Goal: Task Accomplishment & Management: Manage account settings

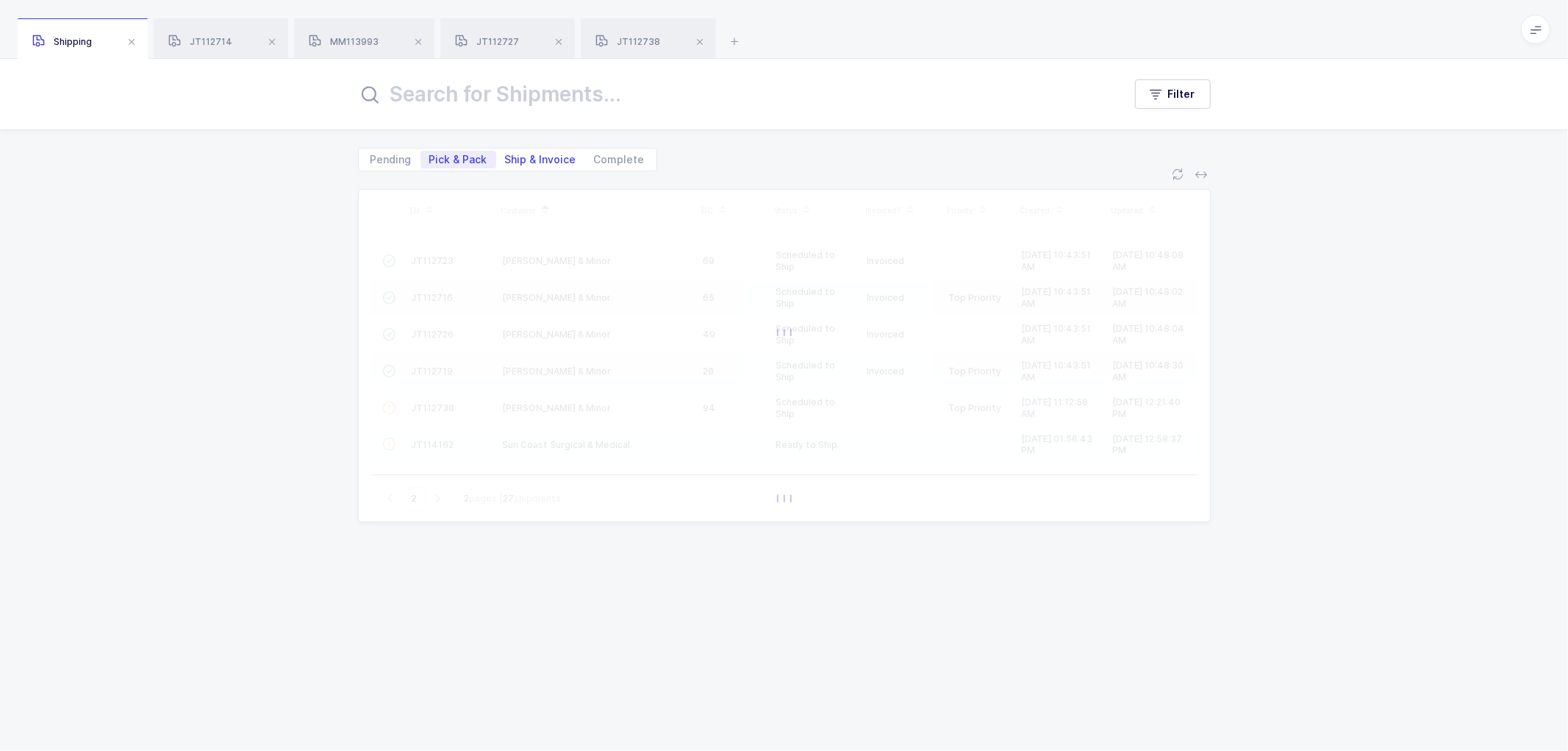
click at [528, 155] on span "Ship & Invoice" at bounding box center [541, 160] width 71 height 10
click at [506, 155] on input "Ship & Invoice" at bounding box center [501, 156] width 10 height 10
radio input "true"
radio input "false"
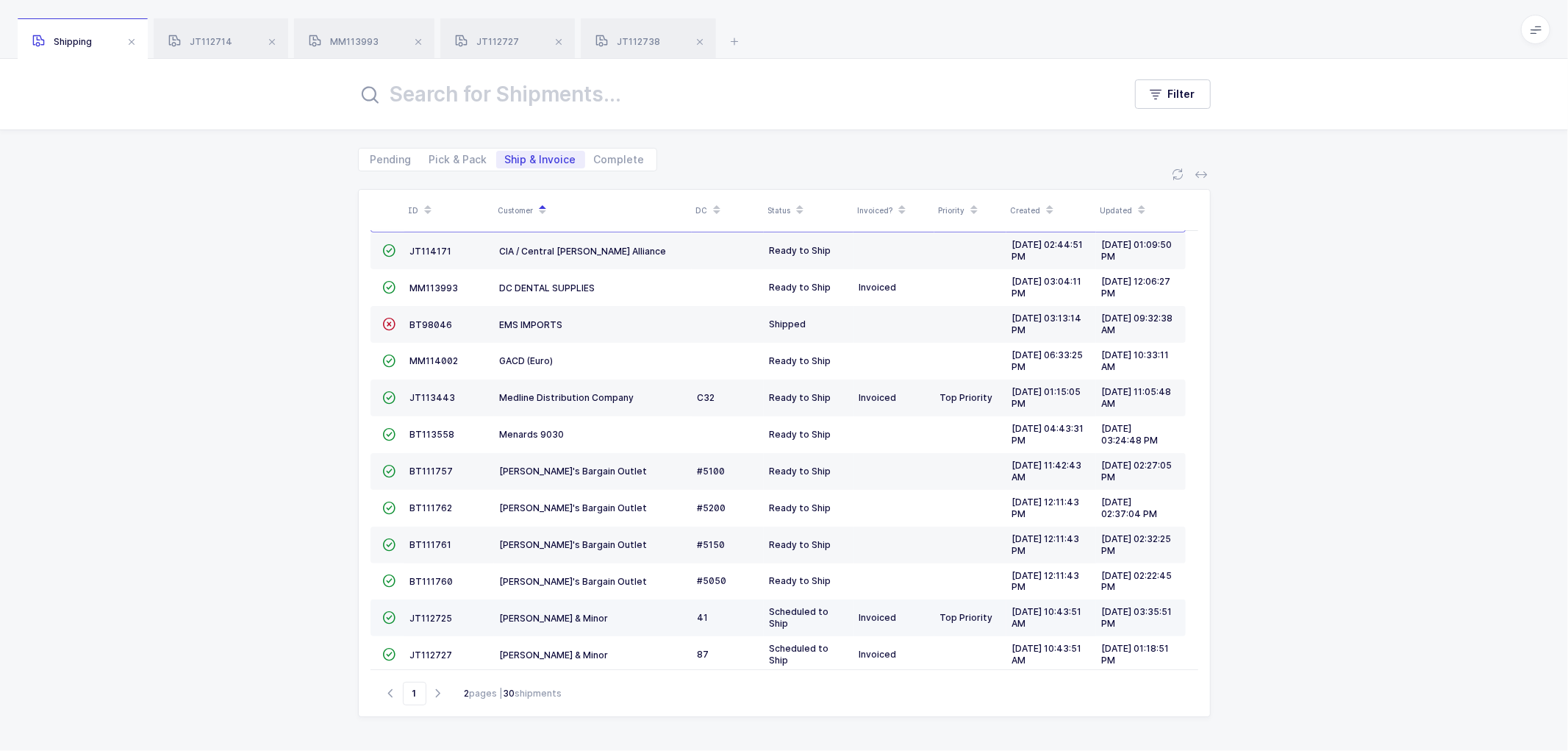
scroll to position [322, 0]
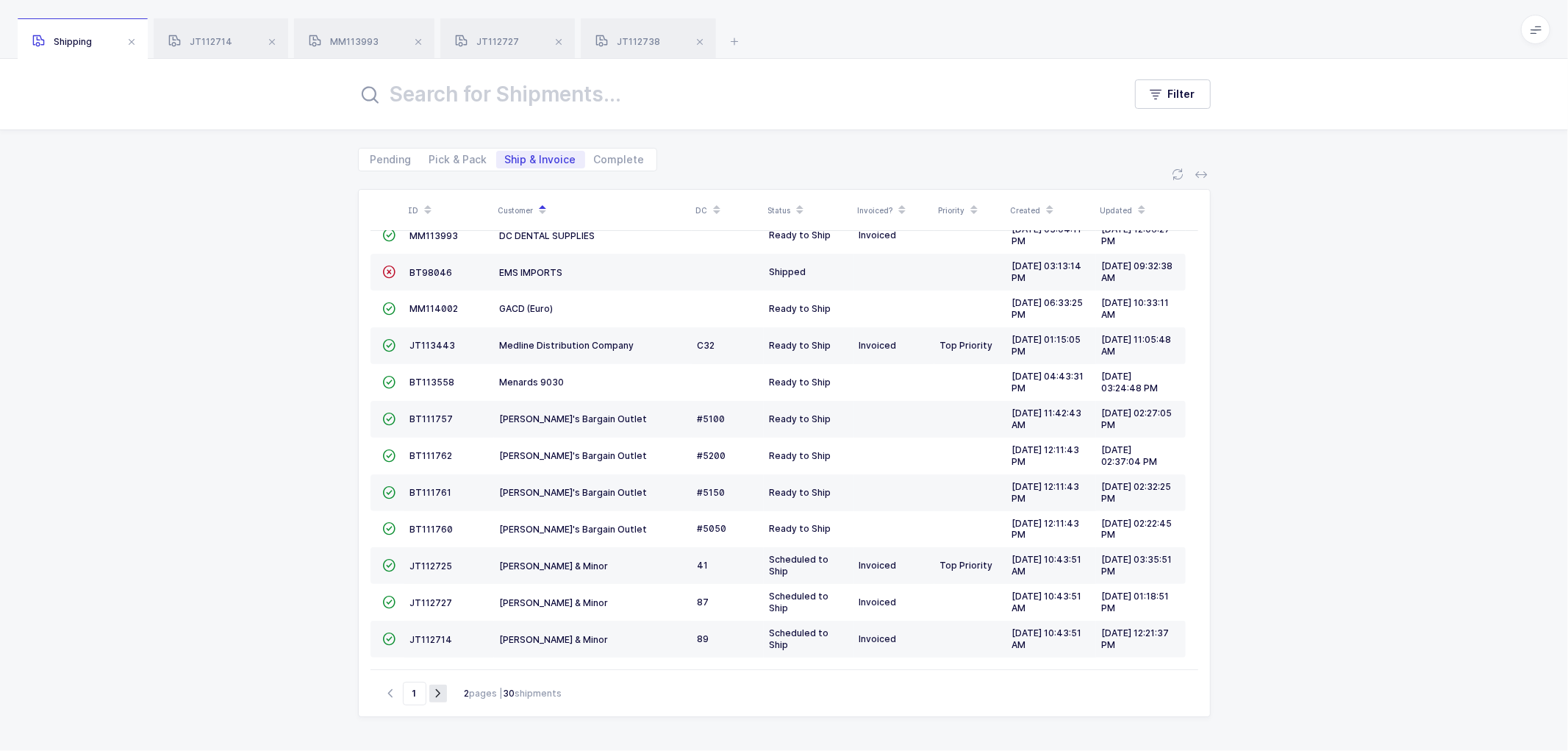
click at [434, 693] on icon "button" at bounding box center [438, 693] width 18 height 11
type input "2"
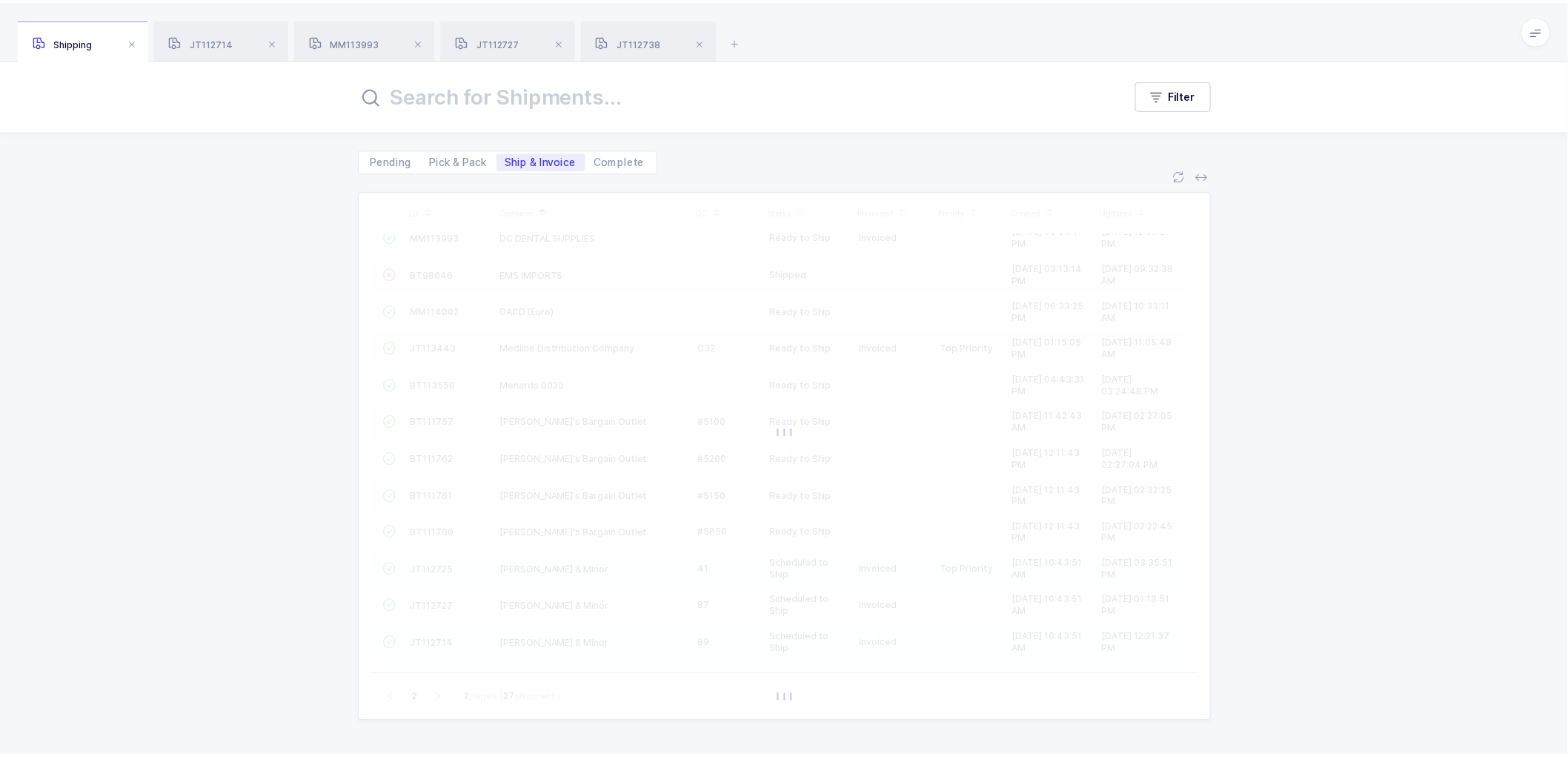
scroll to position [0, 0]
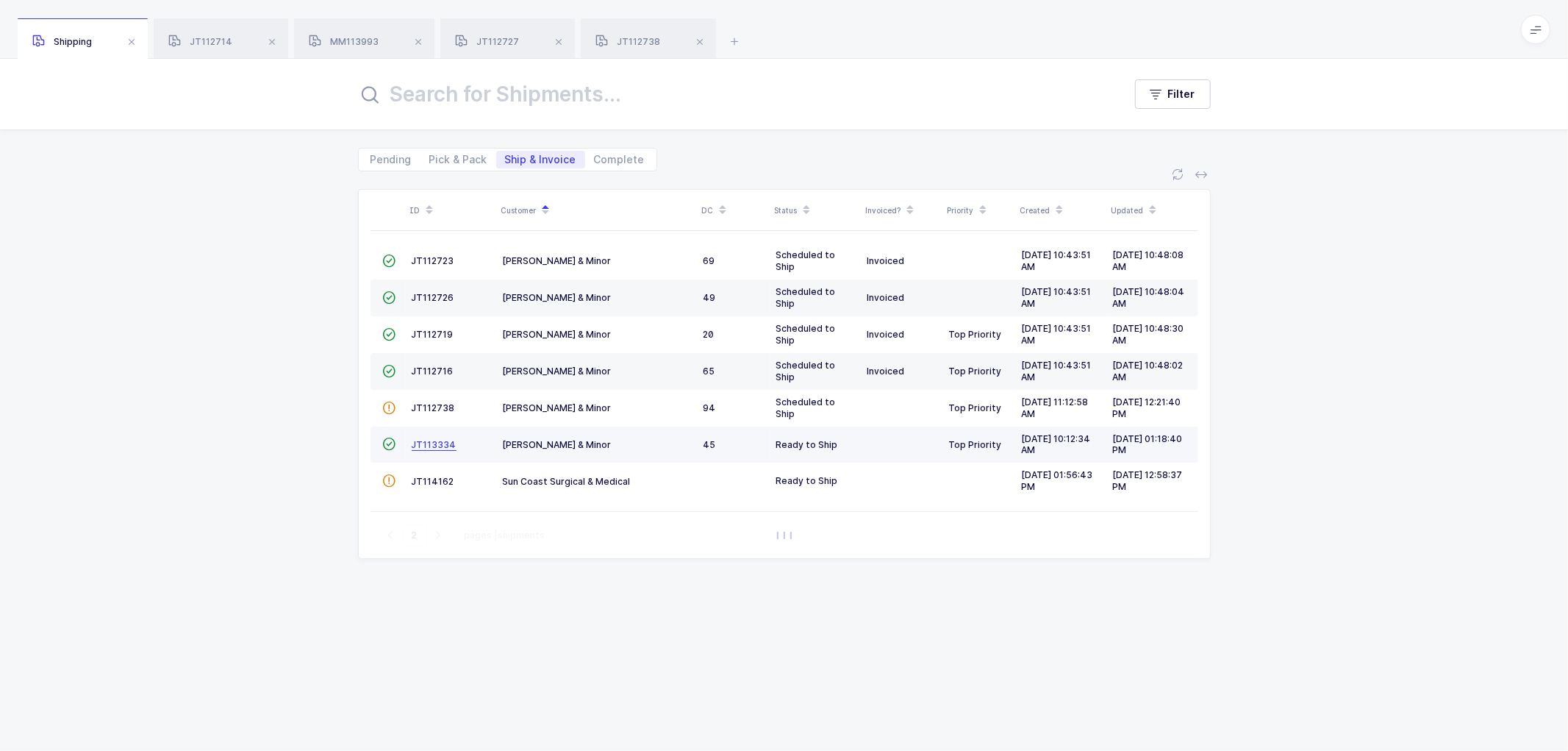
click at [430, 445] on span "JT113334" at bounding box center [434, 444] width 45 height 11
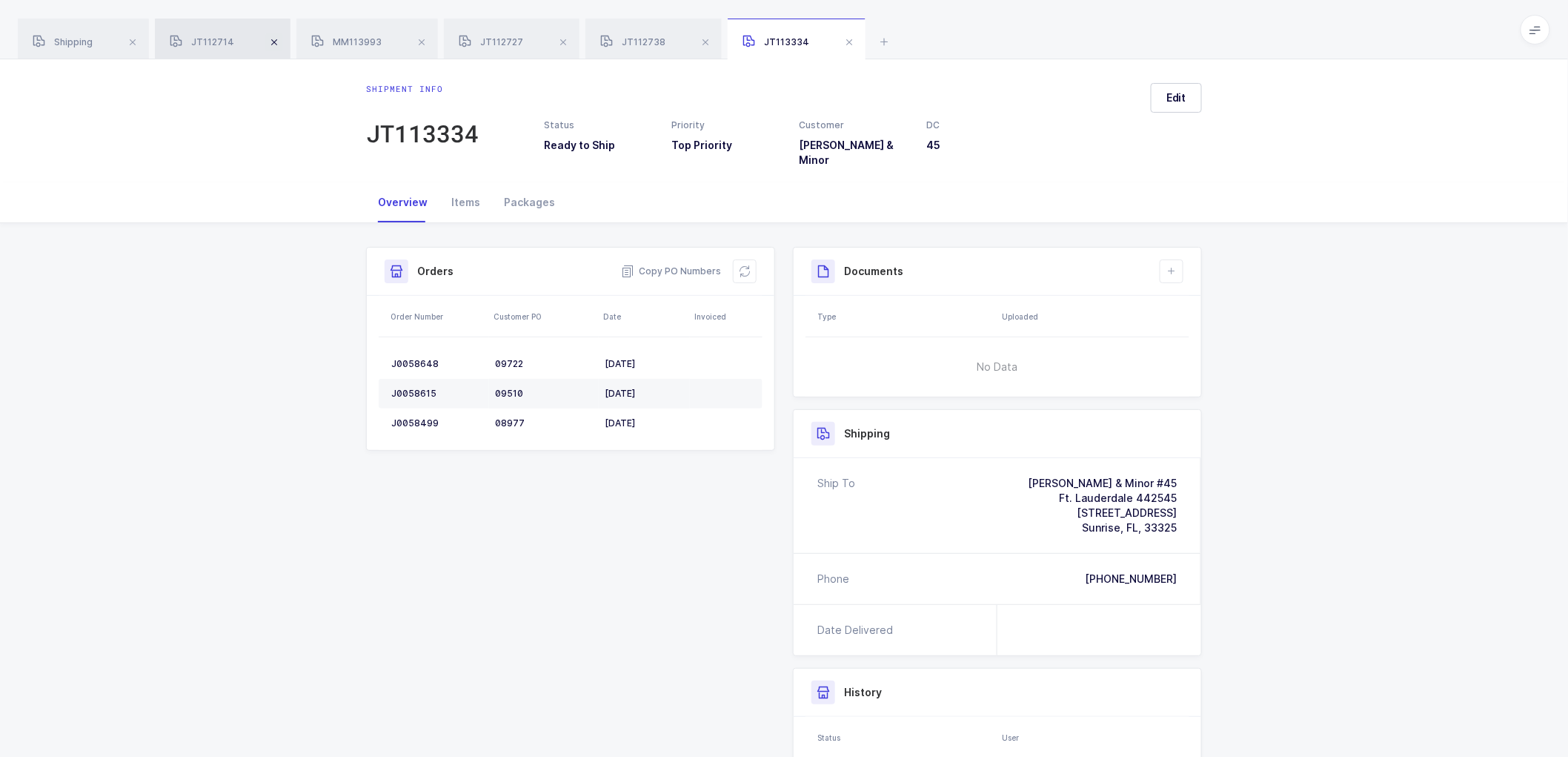
click at [270, 35] on span at bounding box center [274, 42] width 18 height 18
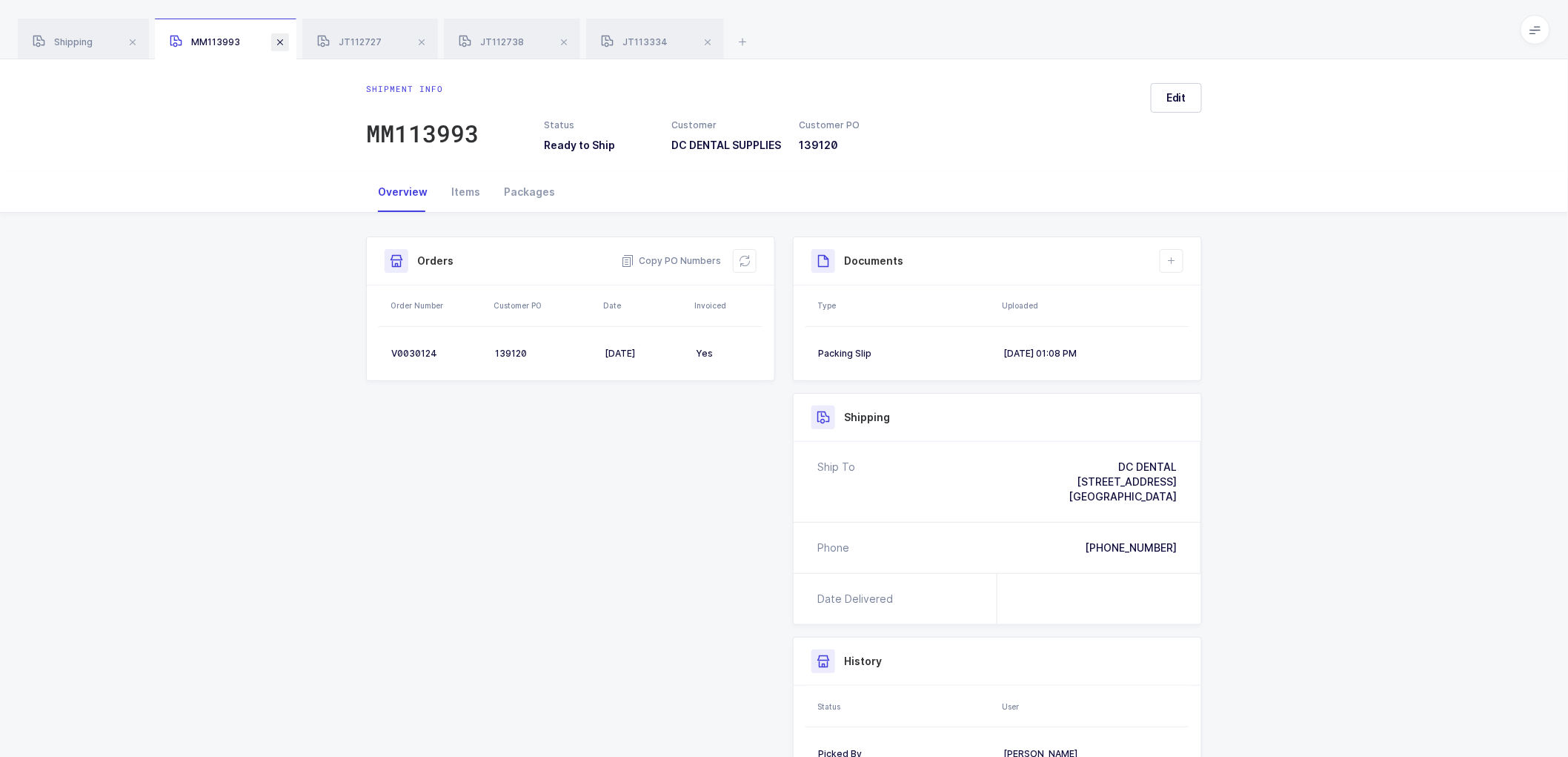
click at [272, 38] on span at bounding box center [280, 42] width 18 height 18
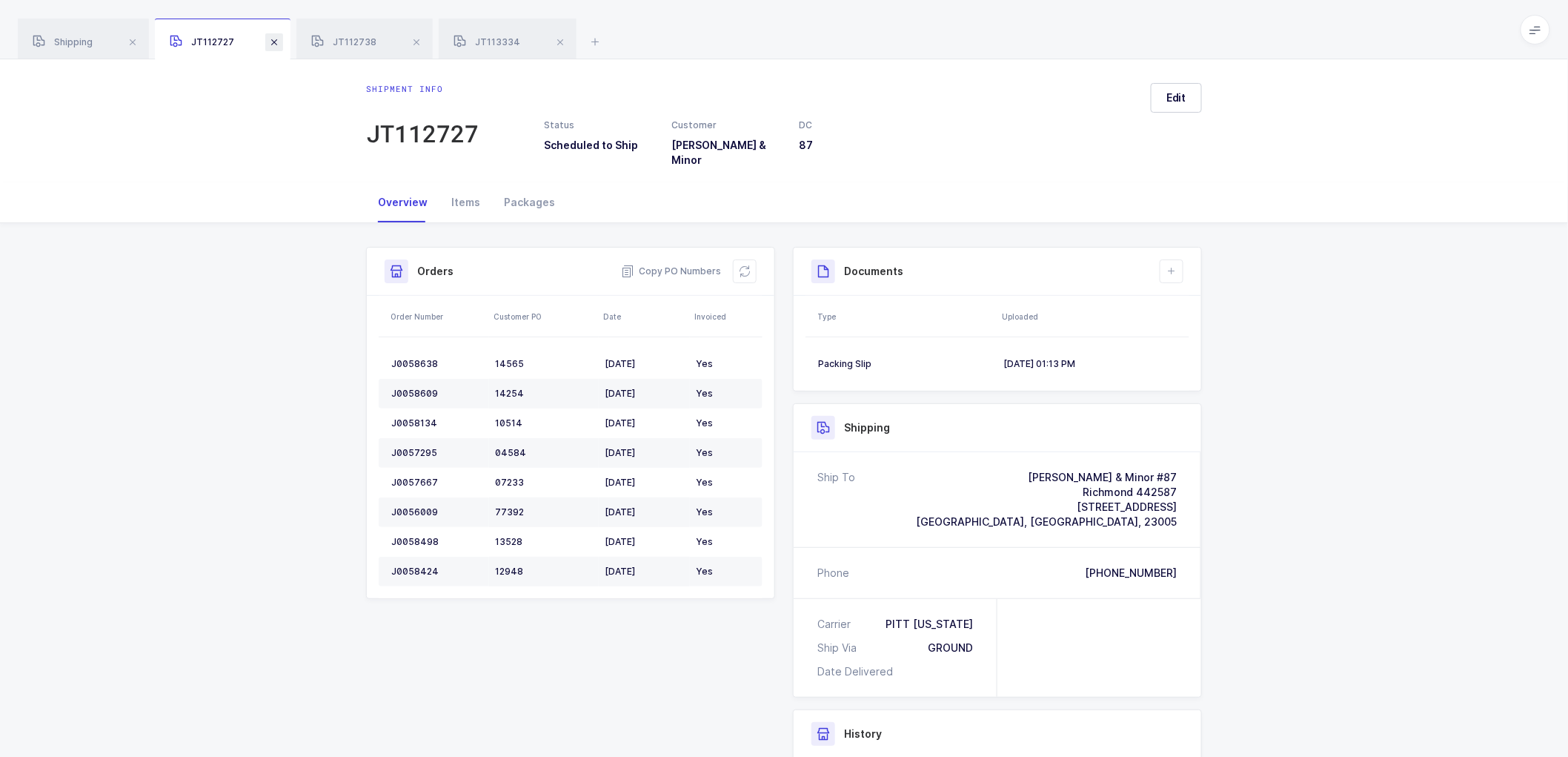
click at [273, 38] on span at bounding box center [274, 42] width 18 height 18
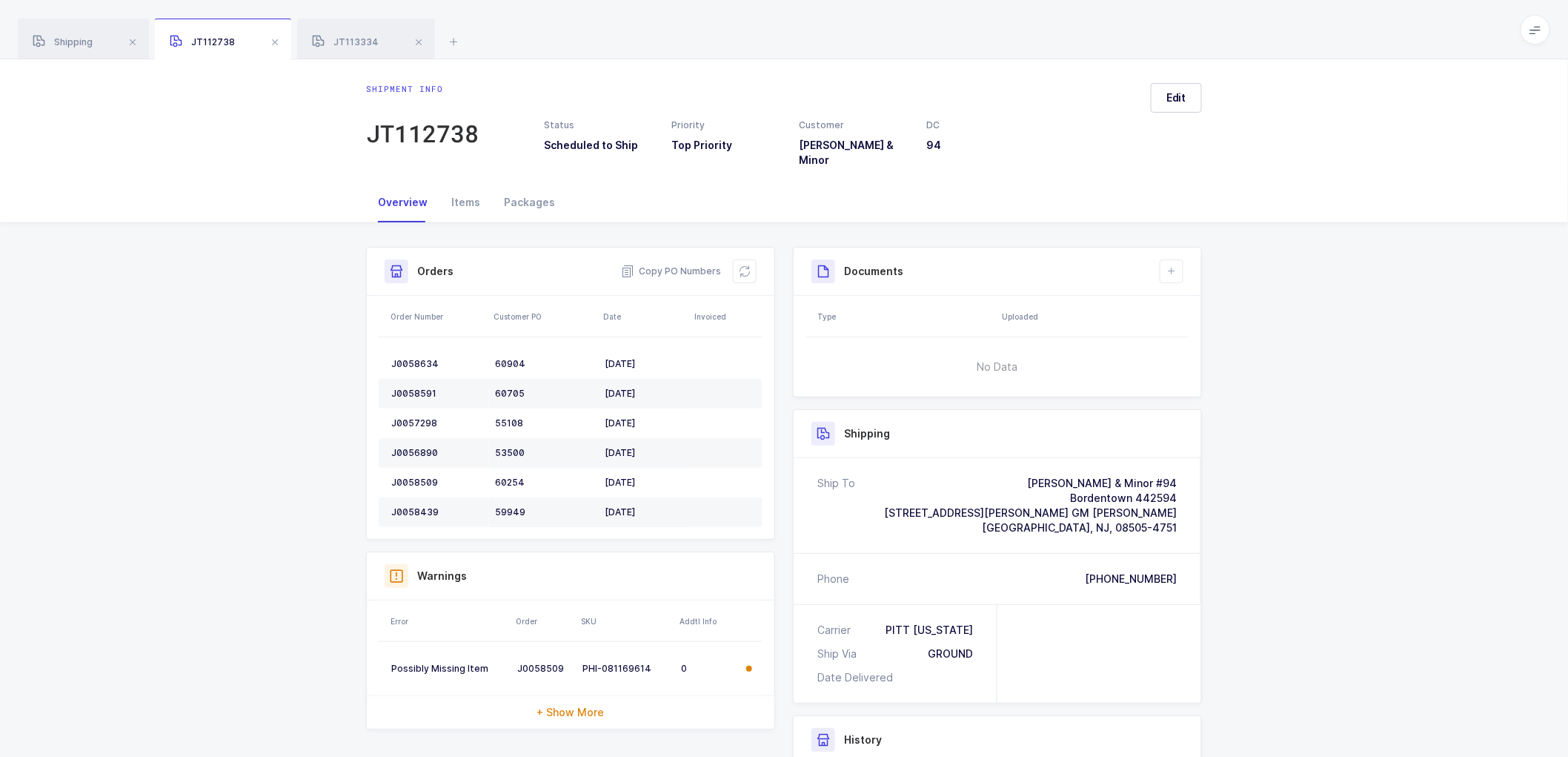
click at [273, 38] on span at bounding box center [275, 42] width 18 height 18
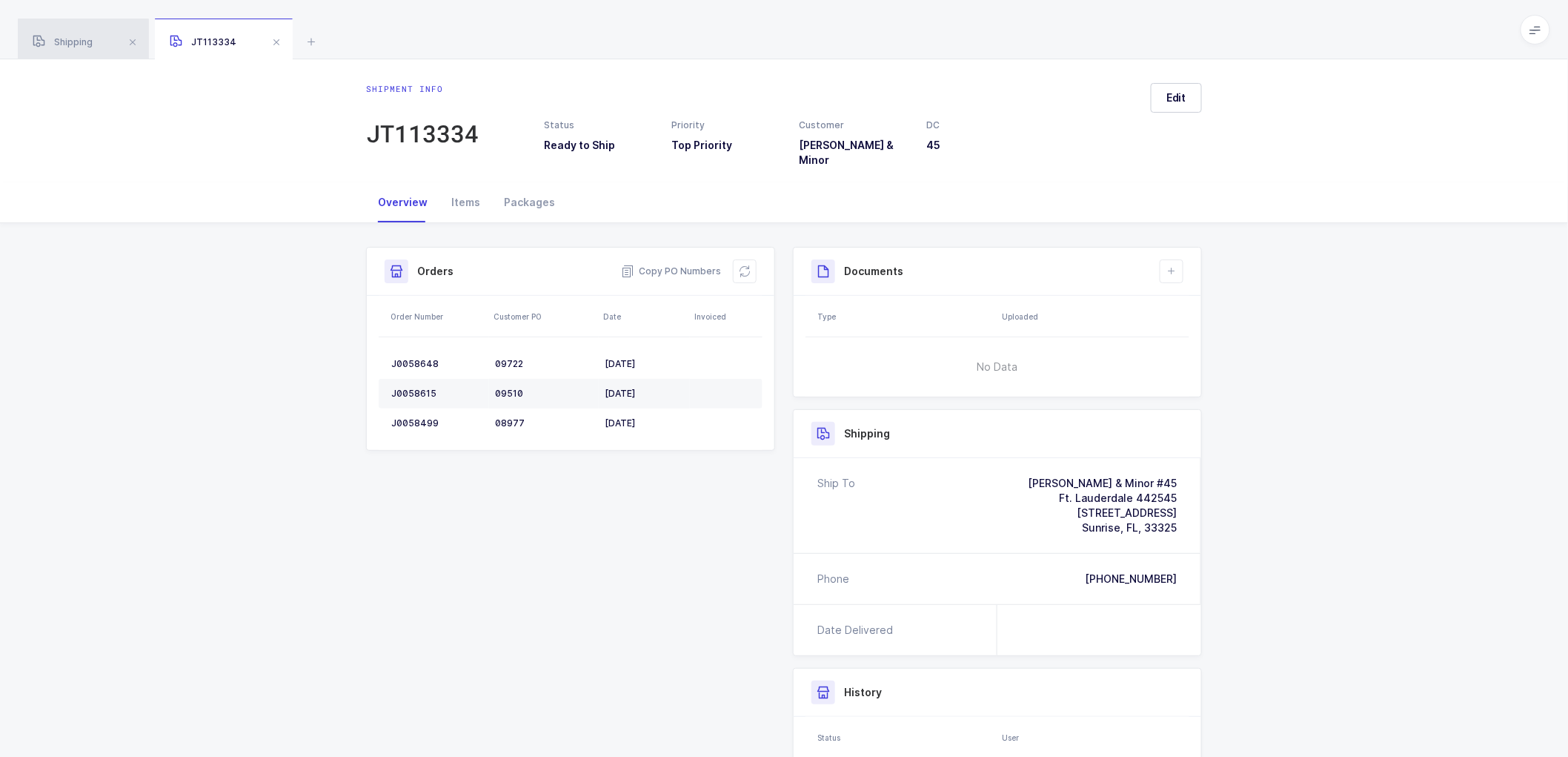
click at [76, 38] on span "Shipping" at bounding box center [62, 41] width 60 height 11
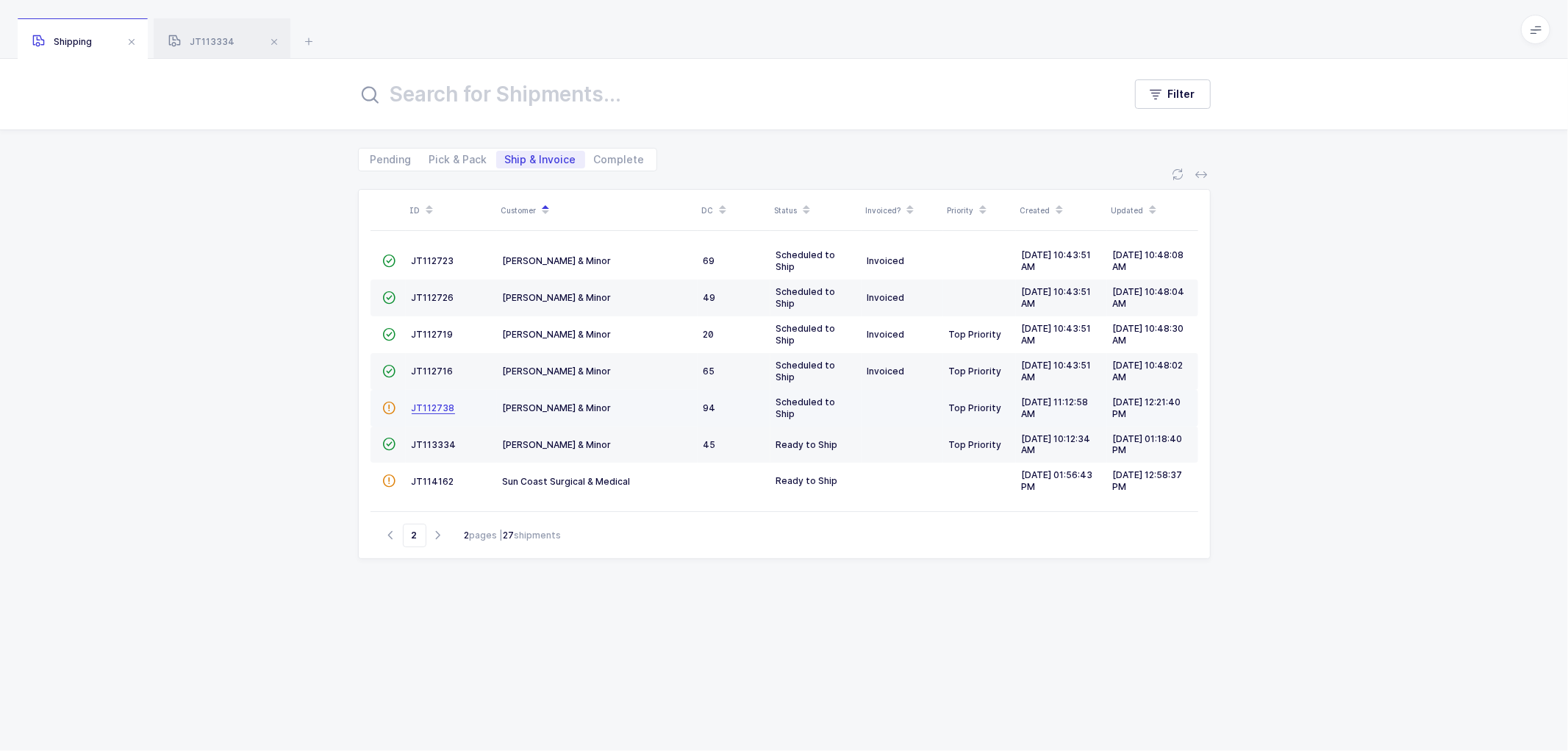
click at [427, 403] on span "JT112738" at bounding box center [434, 408] width 43 height 11
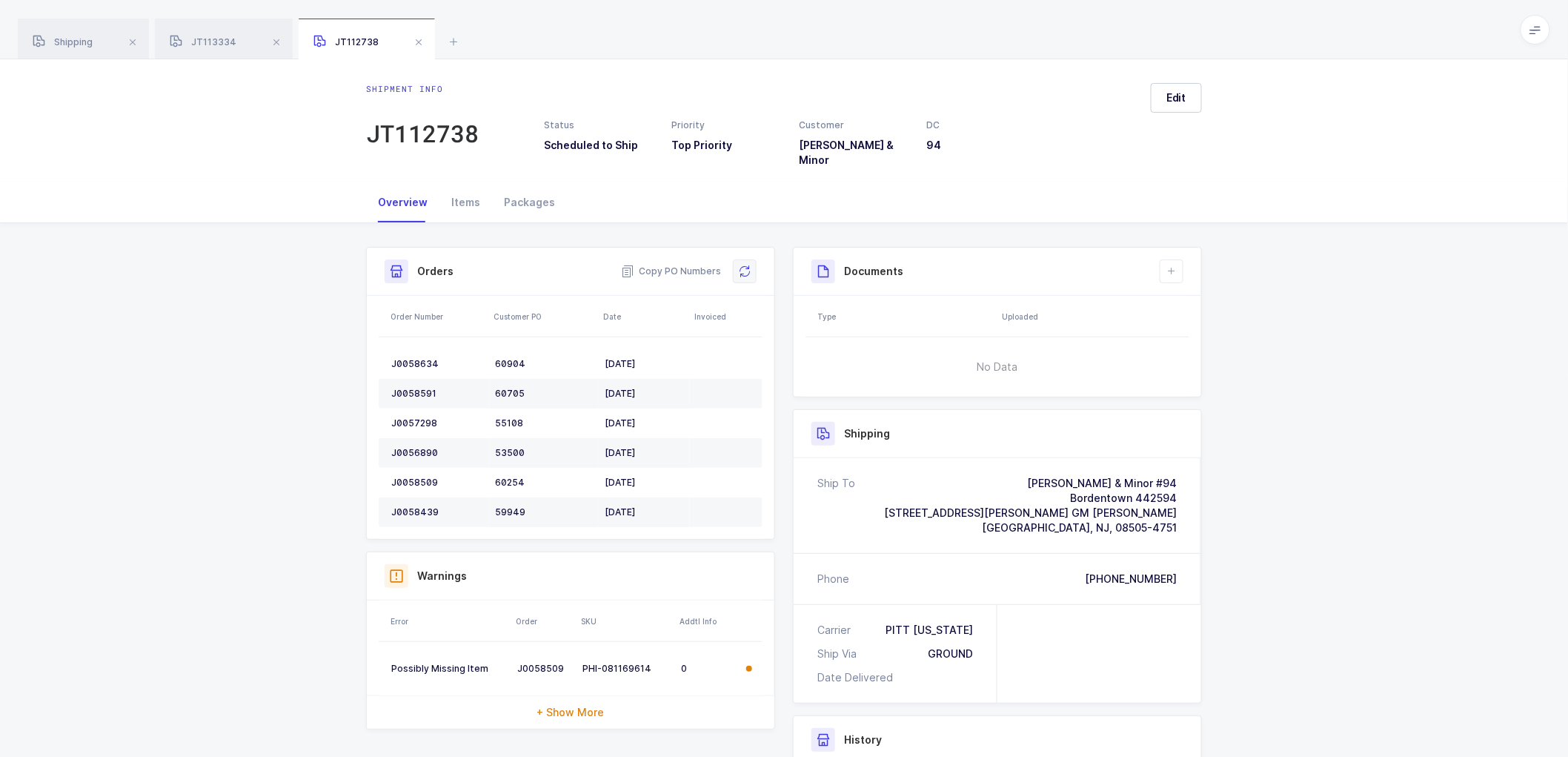
click at [757, 260] on button at bounding box center [745, 272] width 24 height 24
click at [1173, 266] on icon at bounding box center [1172, 272] width 12 height 12
click at [1214, 306] on li "Create Document" at bounding box center [1222, 303] width 110 height 24
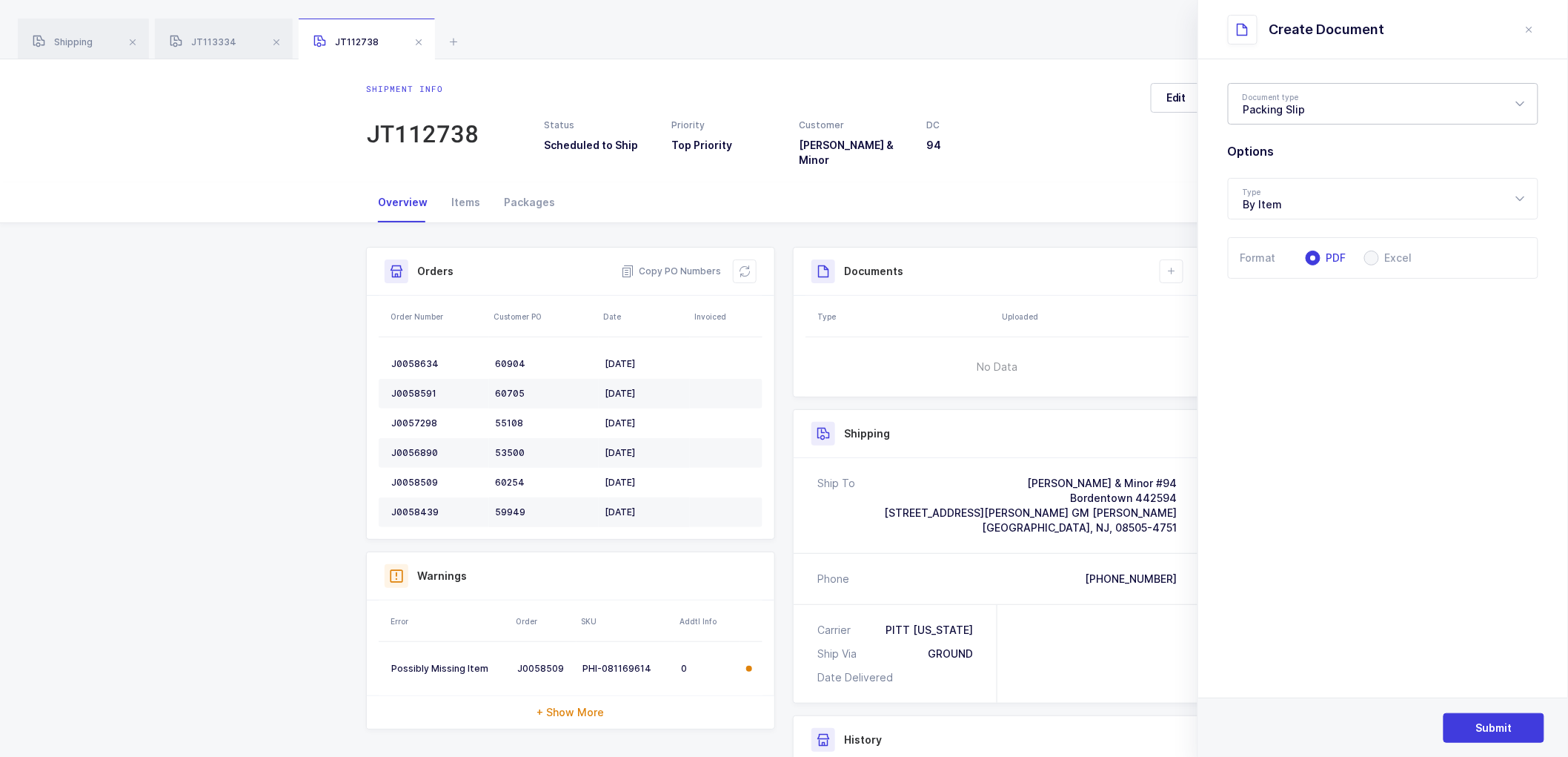
click at [1253, 110] on div "Packing Slip" at bounding box center [1384, 104] width 310 height 41
click at [1302, 169] on li "Package Contents Label" at bounding box center [1390, 177] width 310 height 24
type input "Package Contents Label"
drag, startPoint x: 1499, startPoint y: 723, endPoint x: 1496, endPoint y: 690, distance: 33.1
click at [1500, 723] on span "Submit" at bounding box center [1495, 728] width 36 height 15
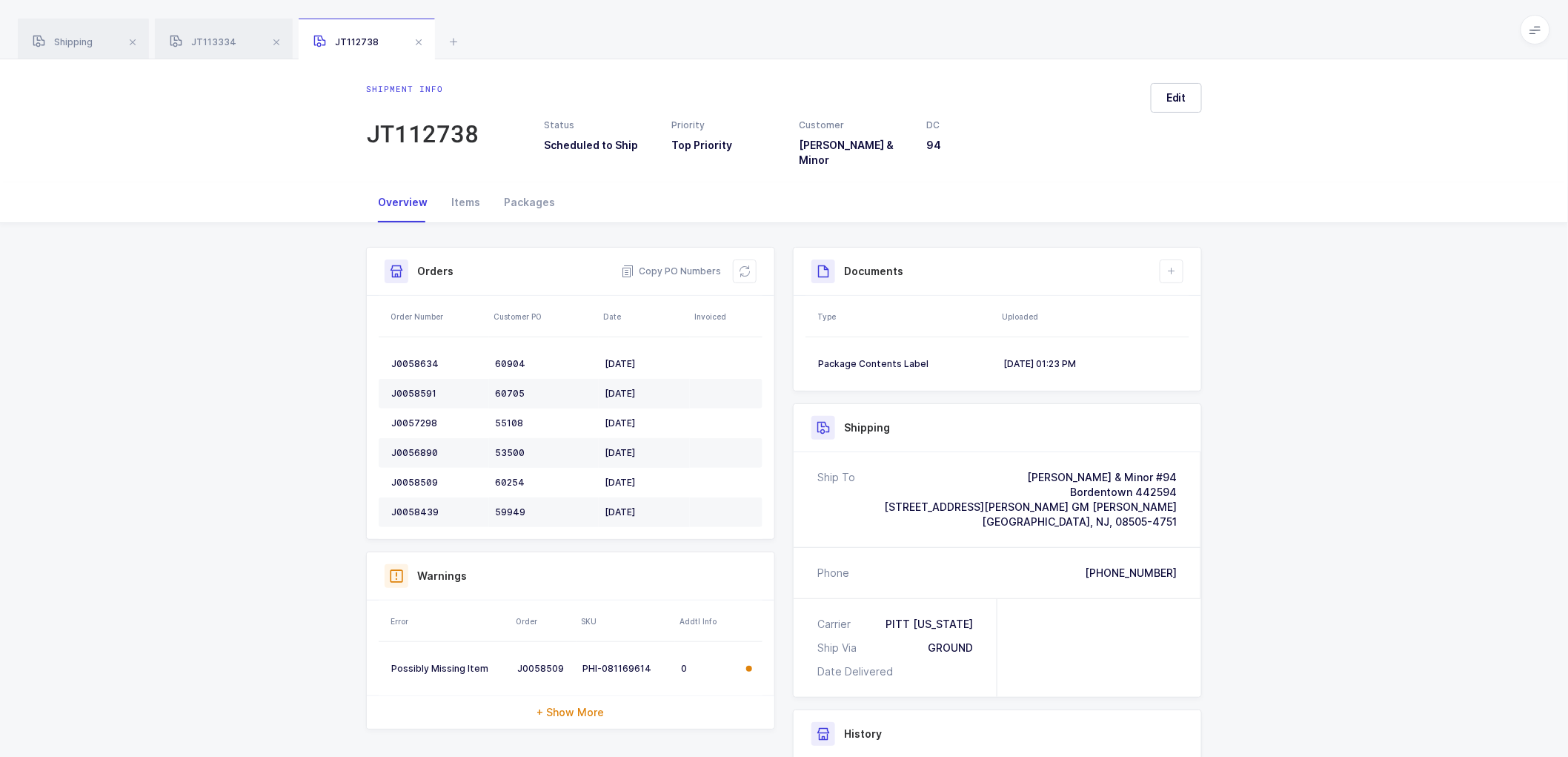
drag, startPoint x: 1349, startPoint y: 302, endPoint x: 1313, endPoint y: 292, distance: 37.4
click at [1350, 302] on div "Shipment Info Shipment Number JT112738 Status Scheduled to Ship Priority Top Pr…" at bounding box center [784, 592] width 1568 height 737
drag, startPoint x: 1172, startPoint y: 269, endPoint x: 1213, endPoint y: 273, distance: 41.2
click at [1171, 269] on button at bounding box center [1172, 272] width 24 height 24
click at [1228, 302] on li "Create Document" at bounding box center [1222, 303] width 110 height 24
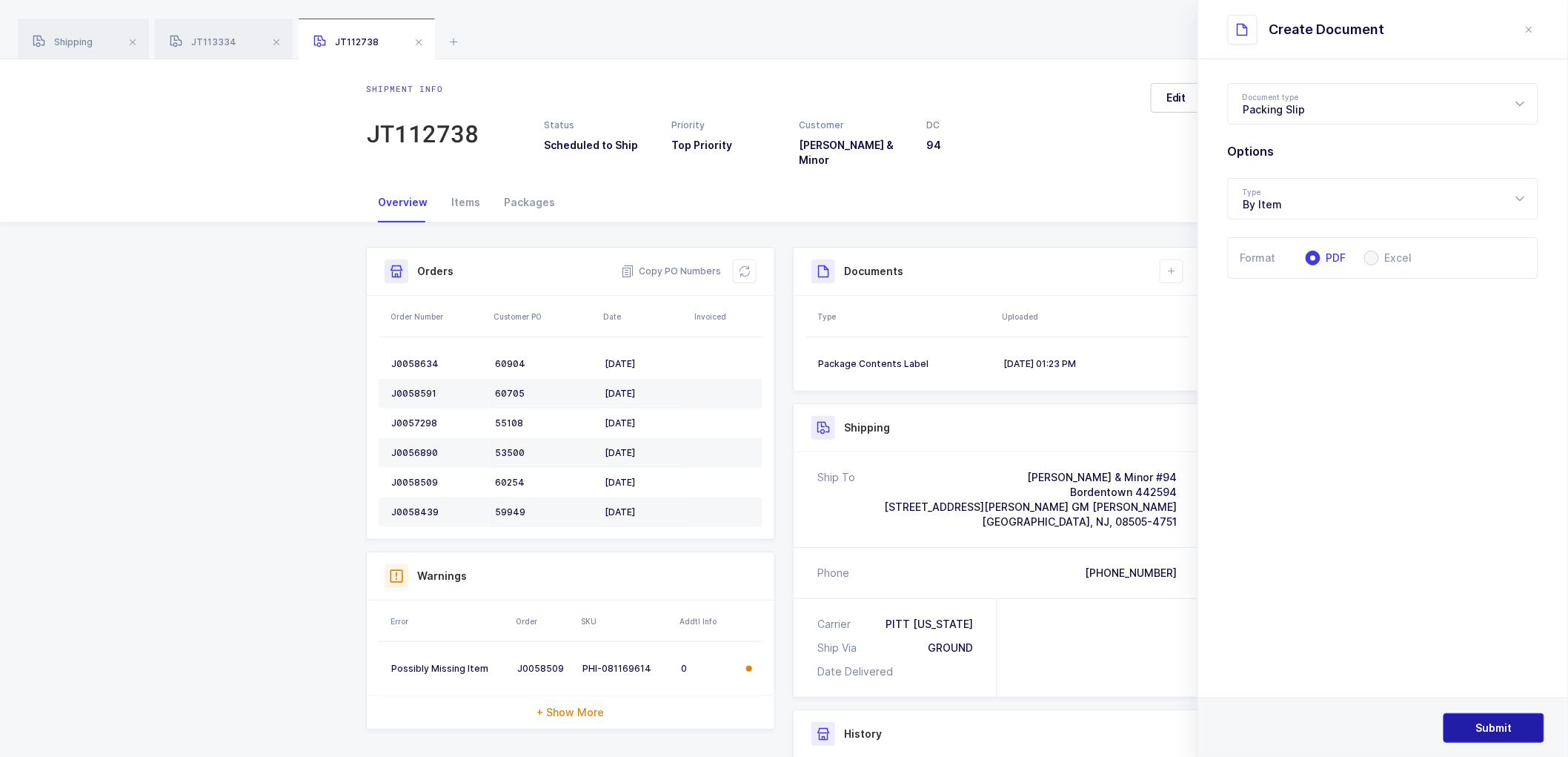
click at [1499, 728] on span "Submit" at bounding box center [1495, 728] width 36 height 15
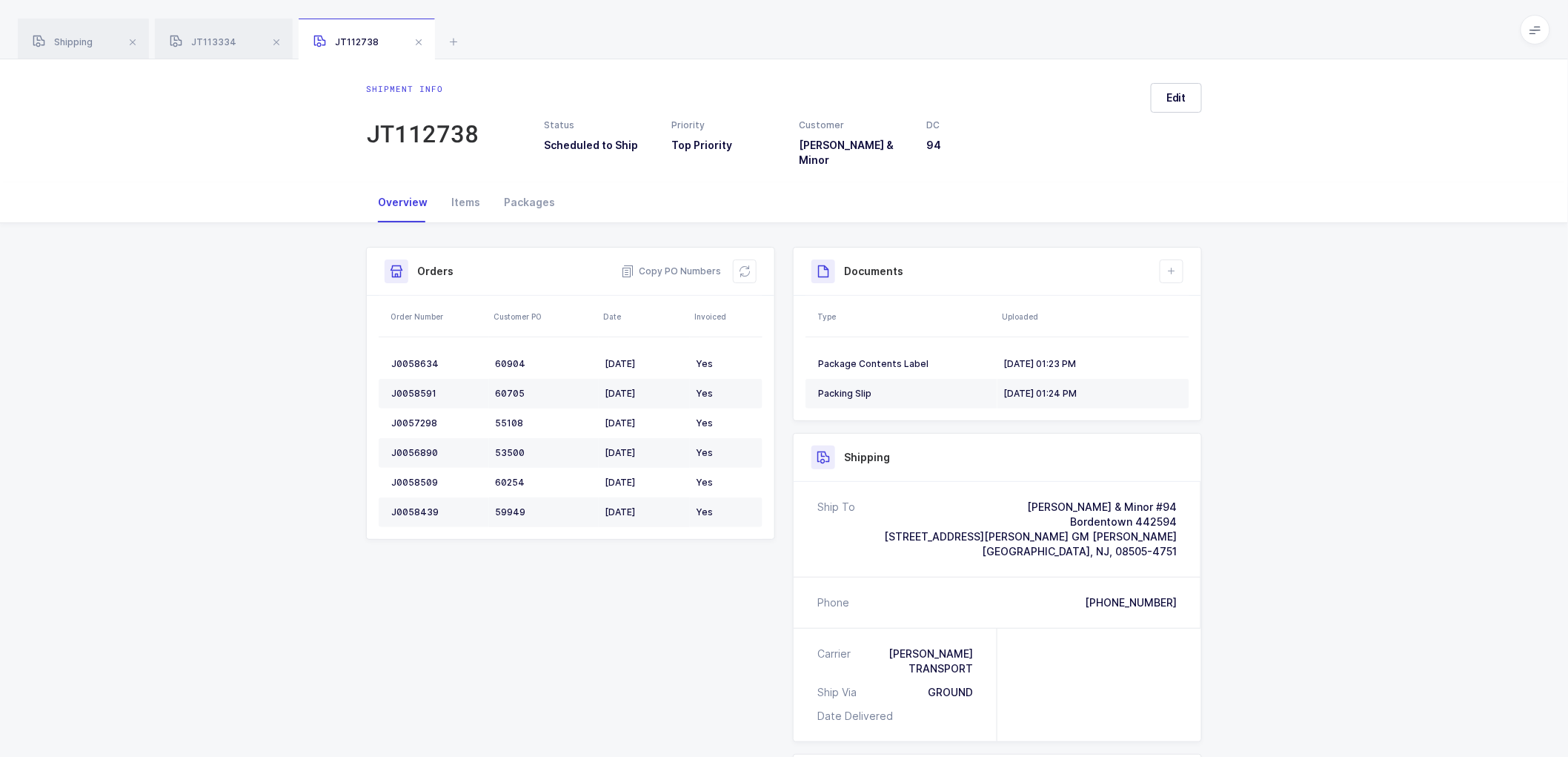
click at [1349, 425] on div "Shipment Info Shipment Number JT112738 Status Scheduled to Ship Priority Top Pr…" at bounding box center [784, 614] width 1568 height 783
click at [276, 41] on span at bounding box center [277, 42] width 18 height 18
click at [276, 41] on span at bounding box center [275, 42] width 18 height 18
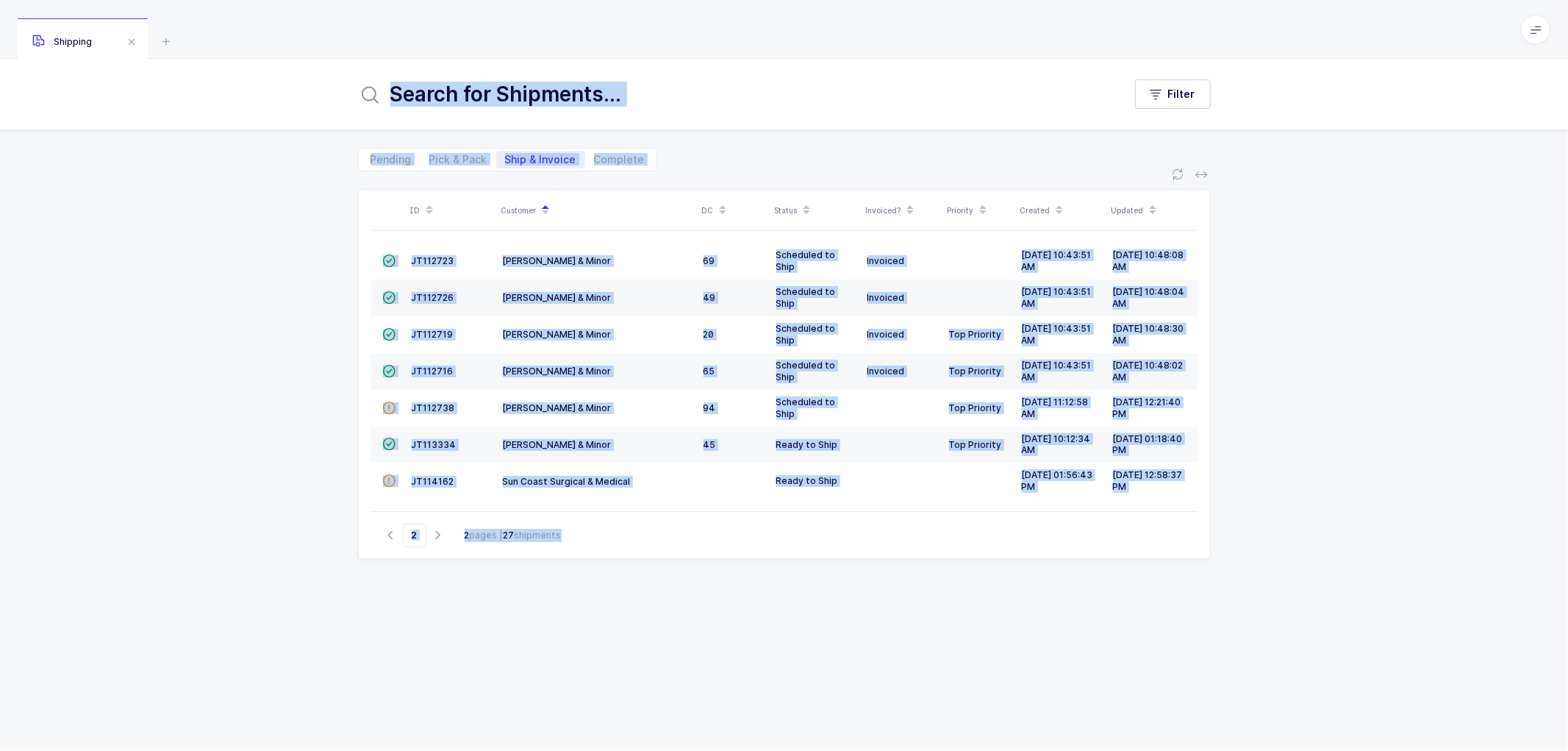
click at [390, 532] on icon "button" at bounding box center [391, 535] width 18 height 11
type input "1"
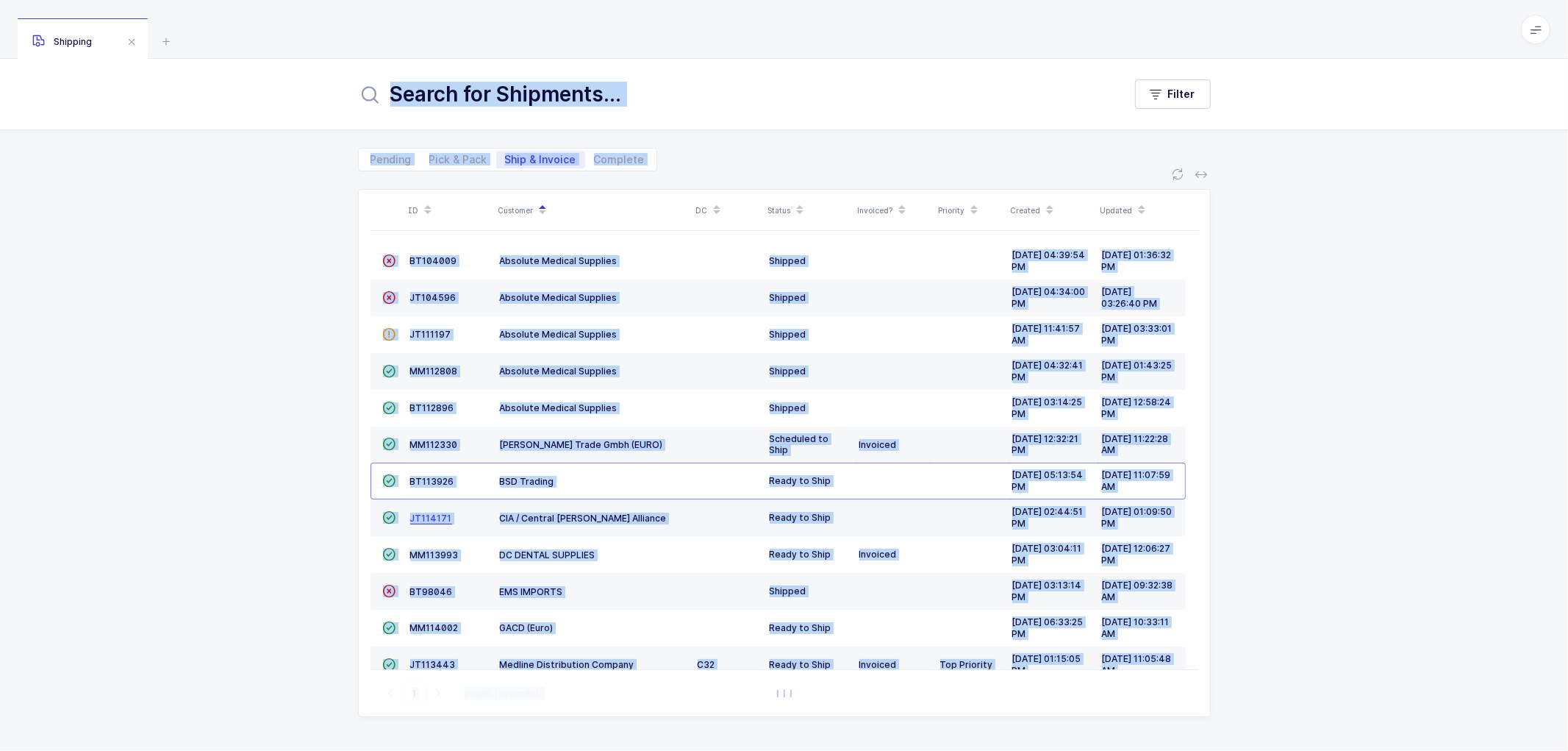
click at [425, 517] on span "JT114171" at bounding box center [431, 518] width 42 height 11
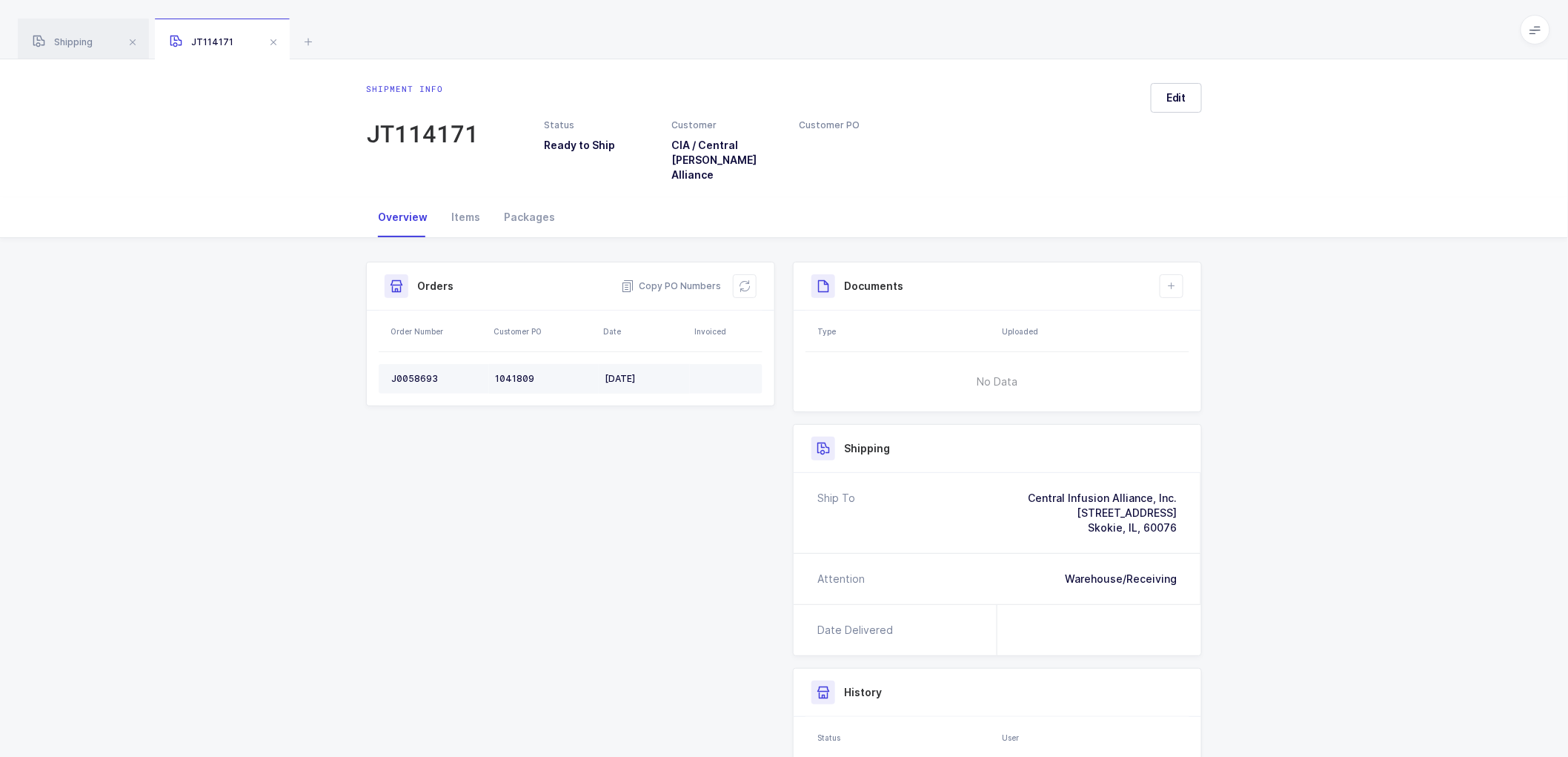
click at [416, 373] on div "J0058693" at bounding box center [437, 379] width 92 height 12
click at [671, 279] on span "Copy PO Numbers" at bounding box center [670, 287] width 100 height 15
click at [532, 203] on div "Packages" at bounding box center [529, 217] width 75 height 40
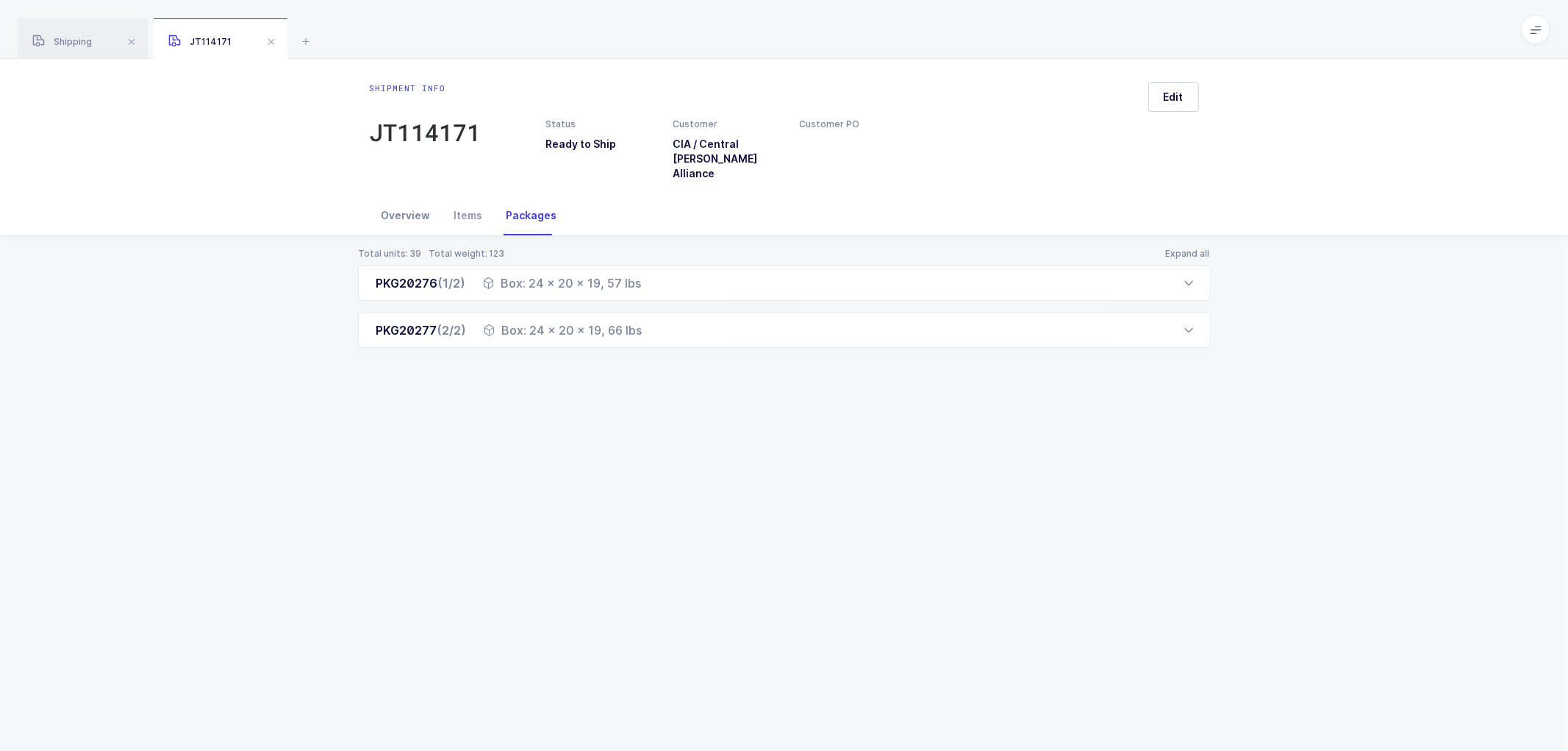
click at [409, 199] on div "Overview" at bounding box center [406, 215] width 73 height 39
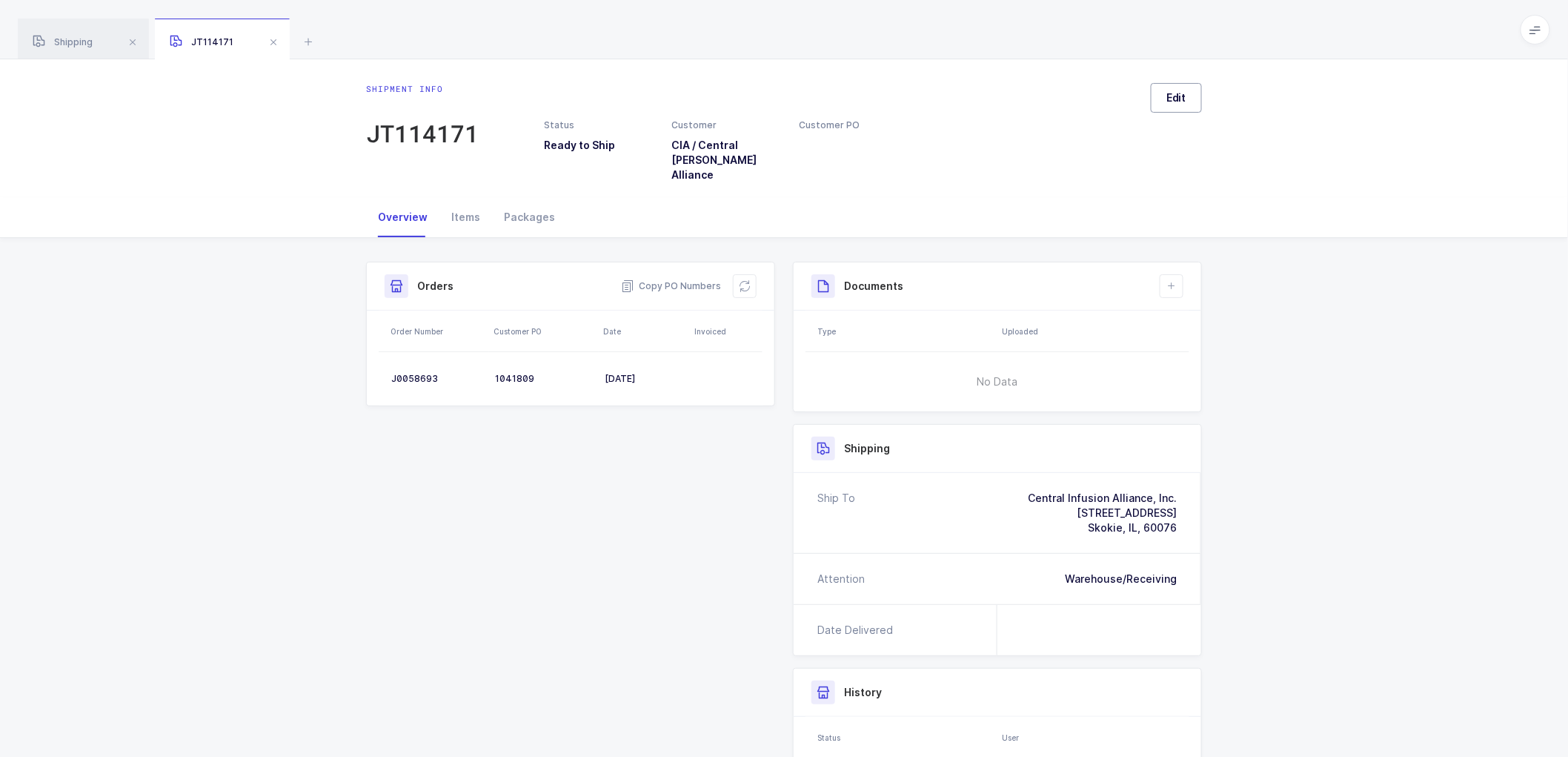
drag, startPoint x: 1168, startPoint y: 95, endPoint x: 1228, endPoint y: 125, distance: 67.1
click at [1169, 95] on span "Edit" at bounding box center [1177, 98] width 20 height 15
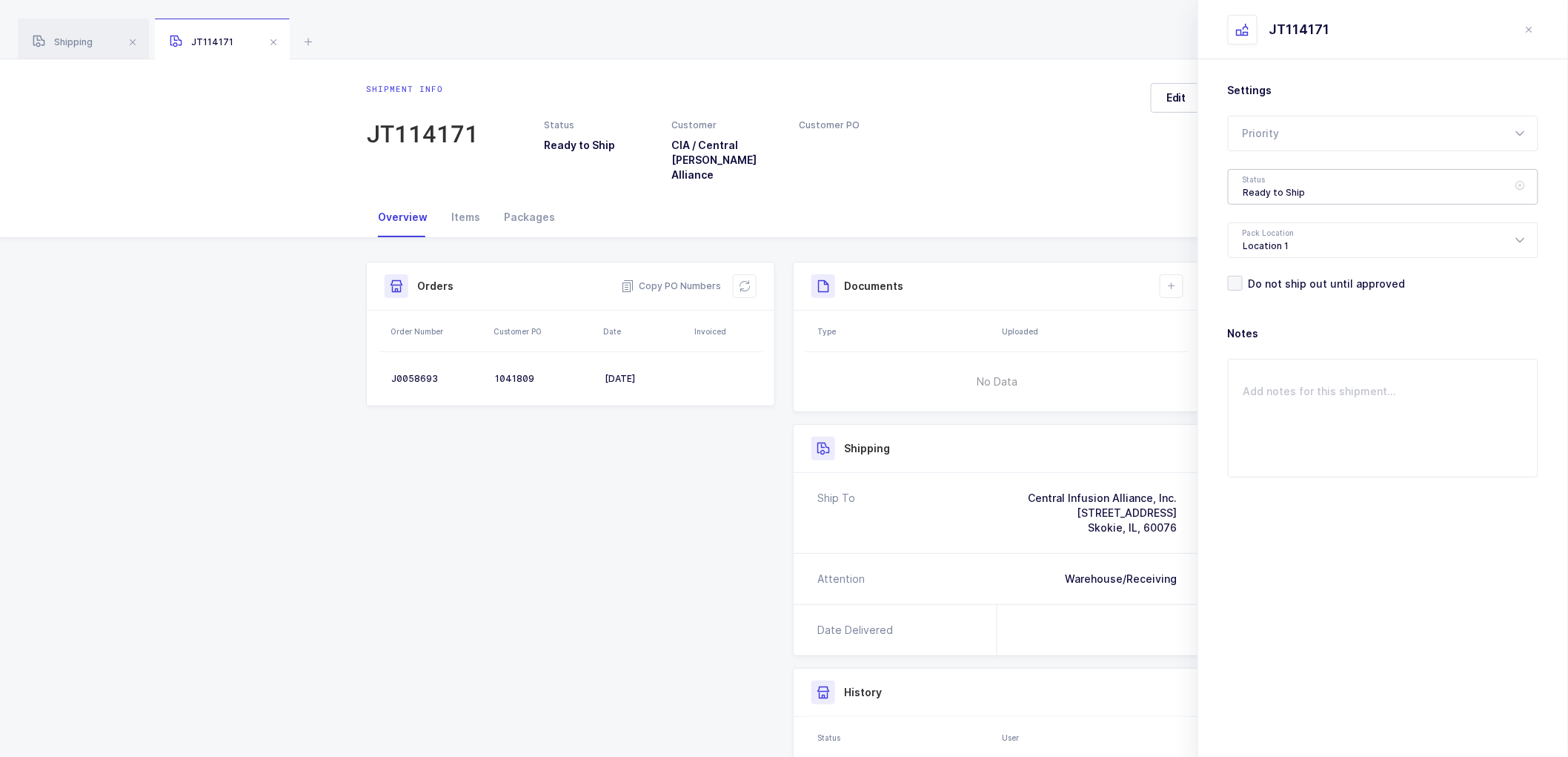
drag, startPoint x: 1257, startPoint y: 179, endPoint x: 1286, endPoint y: 220, distance: 50.2
click at [1258, 179] on div "Ready to Ship" at bounding box center [1384, 186] width 310 height 35
click at [1260, 291] on li "Shipped" at bounding box center [1390, 301] width 310 height 24
type input "Shipped"
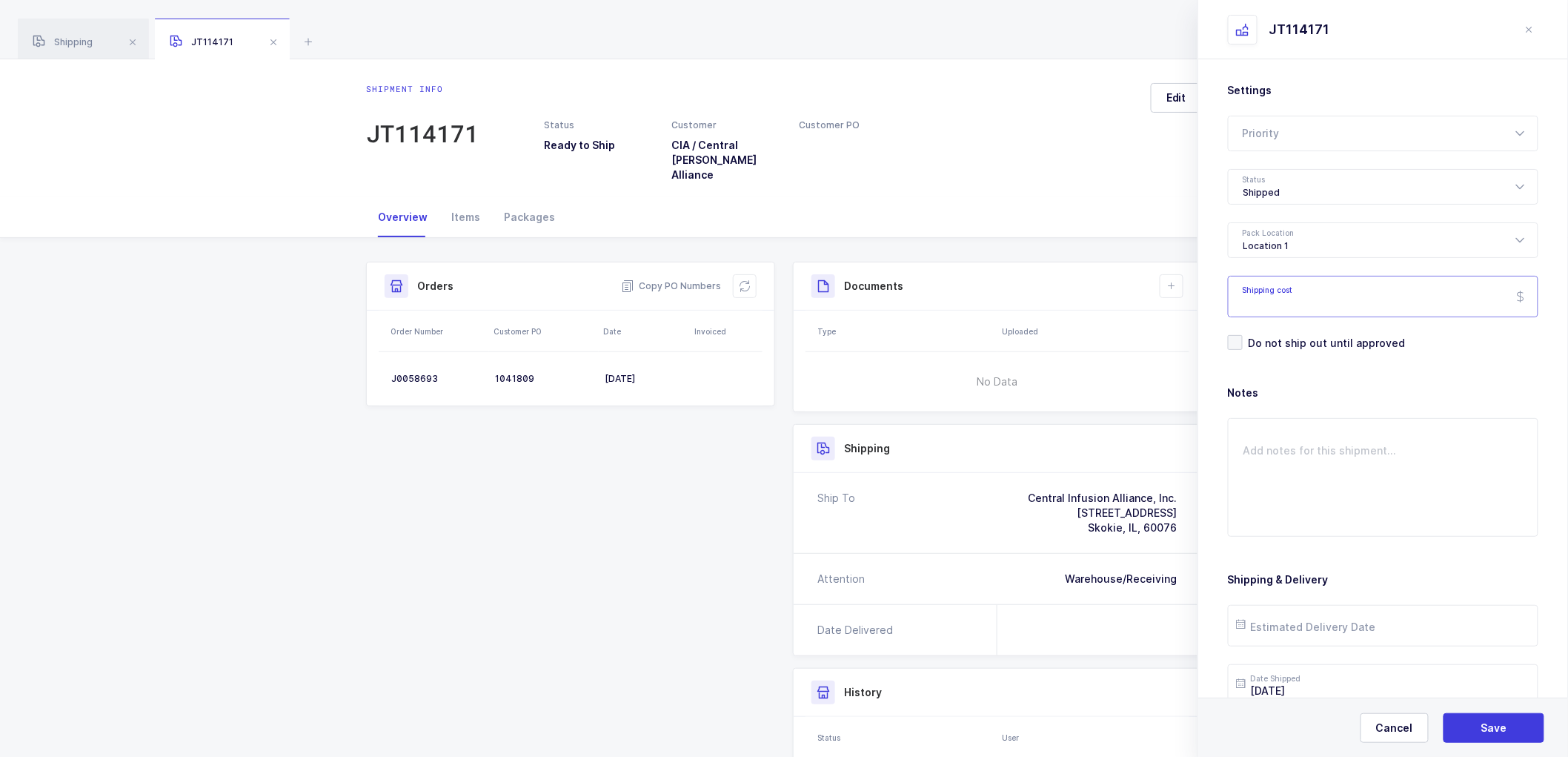
click at [1273, 301] on input "Shipping cost" at bounding box center [1384, 296] width 310 height 41
paste input "197.46"
type input "197.46"
drag, startPoint x: 1477, startPoint y: 725, endPoint x: 1471, endPoint y: 714, distance: 12.5
click at [1475, 722] on button "Save" at bounding box center [1494, 728] width 100 height 30
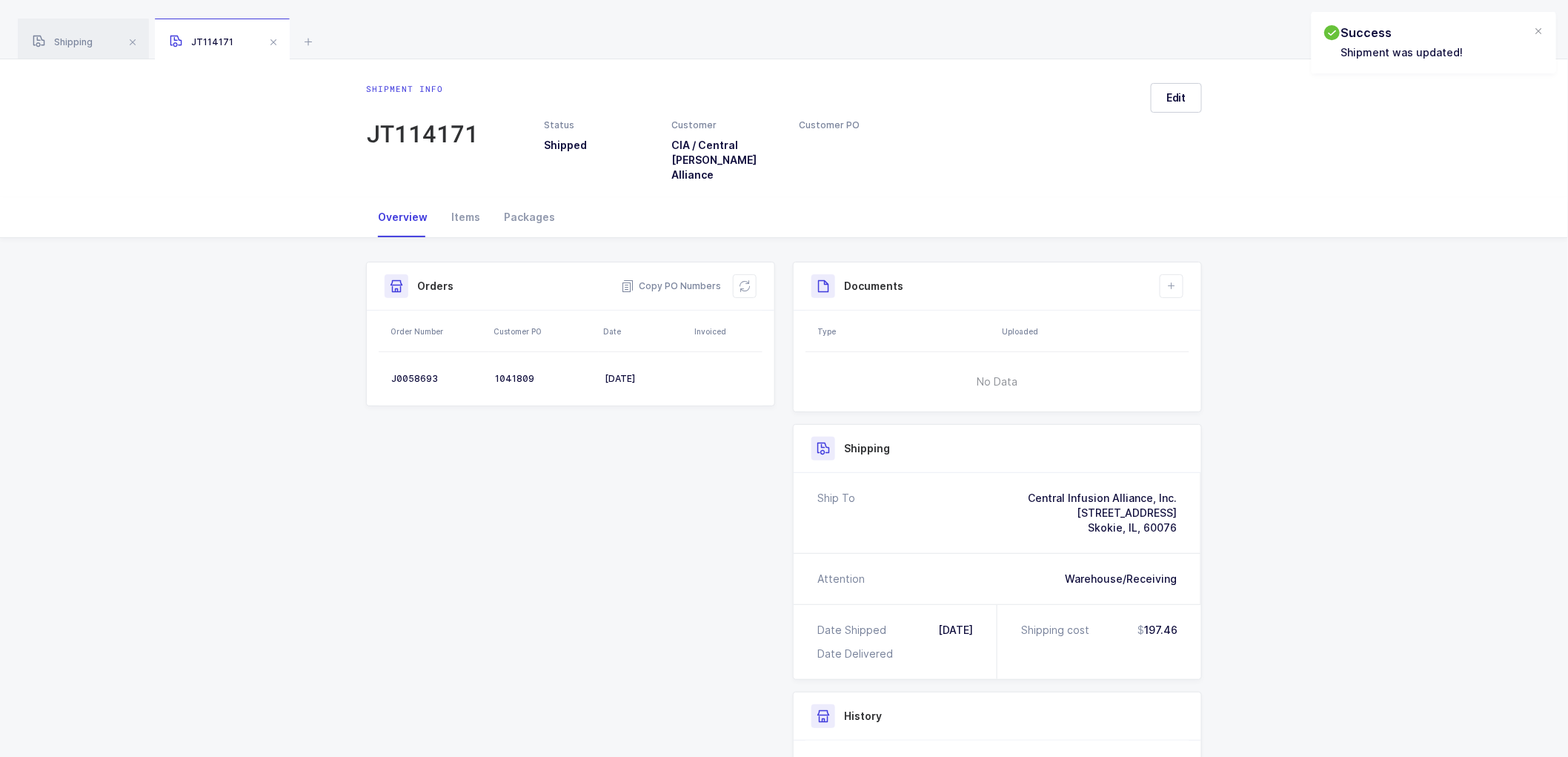
drag, startPoint x: 727, startPoint y: 263, endPoint x: 754, endPoint y: 265, distance: 27.1
click at [730, 275] on div "Copy PO Numbers" at bounding box center [688, 287] width 136 height 24
click at [750, 281] on icon at bounding box center [745, 287] width 12 height 12
click at [1177, 281] on icon at bounding box center [1172, 287] width 12 height 12
click at [1216, 312] on li "Create Document" at bounding box center [1222, 314] width 110 height 24
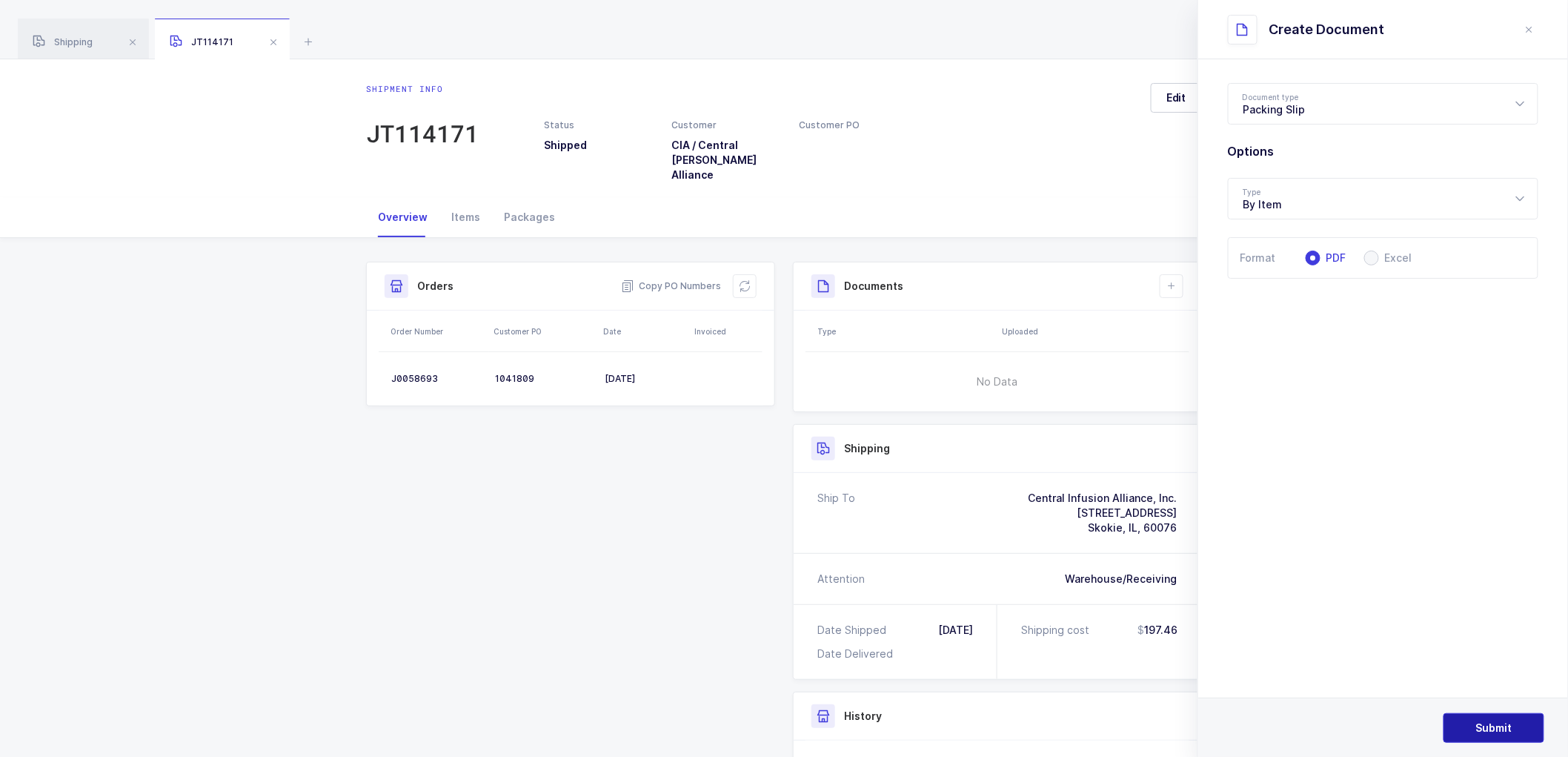
click at [1492, 725] on span "Submit" at bounding box center [1495, 728] width 36 height 15
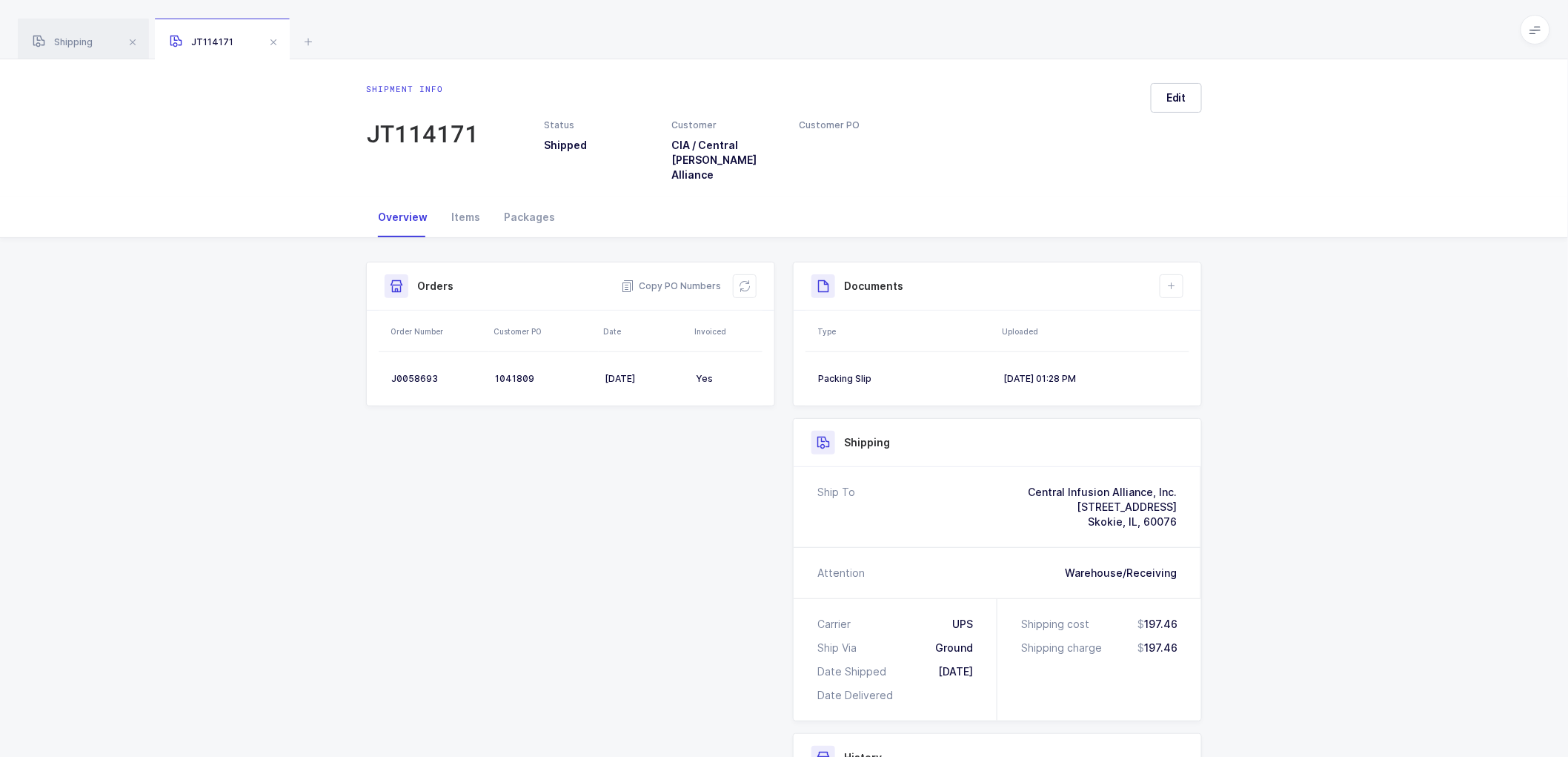
drag, startPoint x: 1369, startPoint y: 242, endPoint x: 1265, endPoint y: 263, distance: 106.1
click at [1369, 240] on div "Shipment Info Shipment Number JT114171 Status Shipped Customer CIA / Central [P…" at bounding box center [784, 628] width 1568 height 781
drag, startPoint x: 52, startPoint y: 27, endPoint x: 175, endPoint y: 91, distance: 138.7
click at [52, 28] on div "Shipping" at bounding box center [83, 39] width 131 height 41
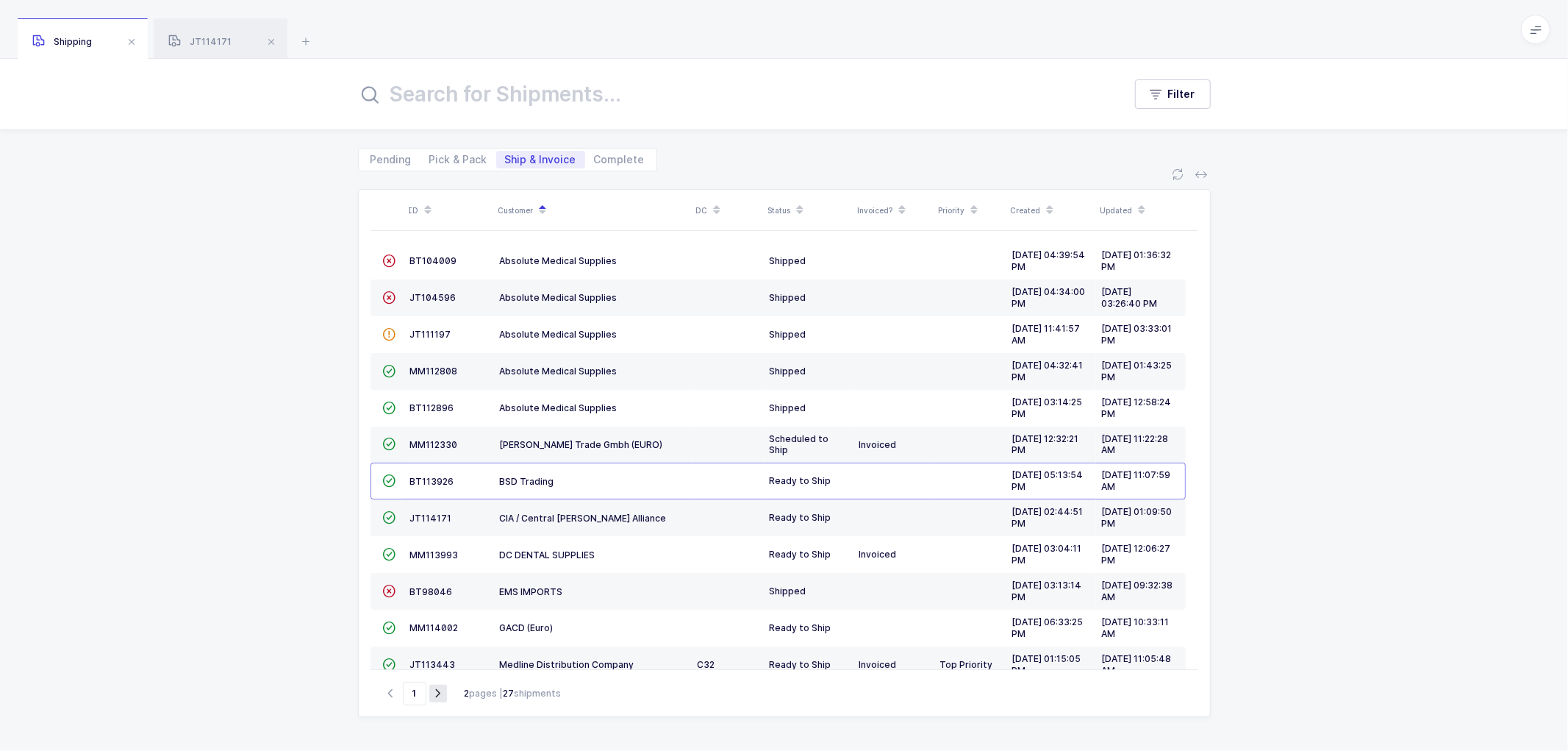
click at [440, 693] on icon "button" at bounding box center [438, 693] width 18 height 11
type input "2"
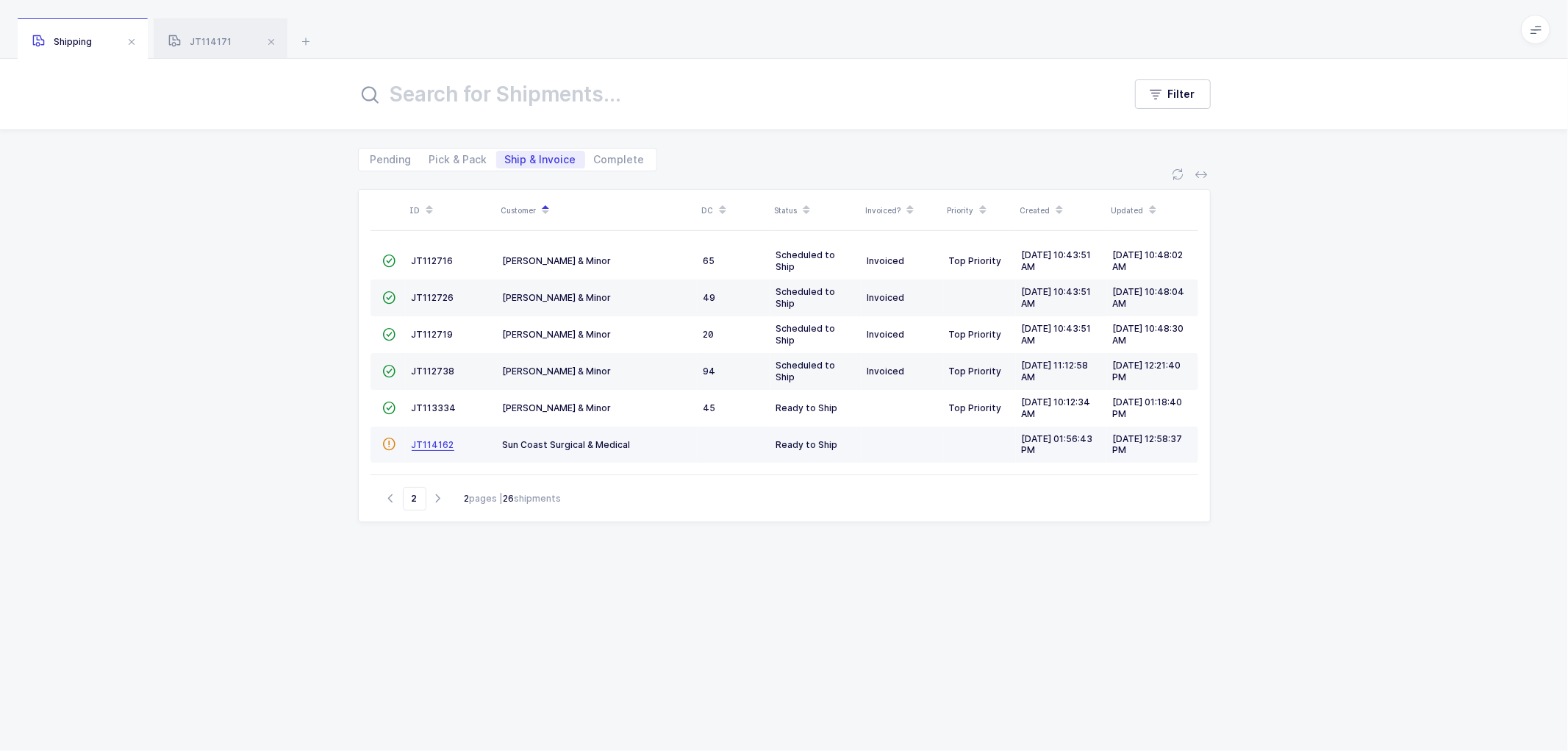
click at [441, 444] on span "JT114162" at bounding box center [433, 444] width 42 height 11
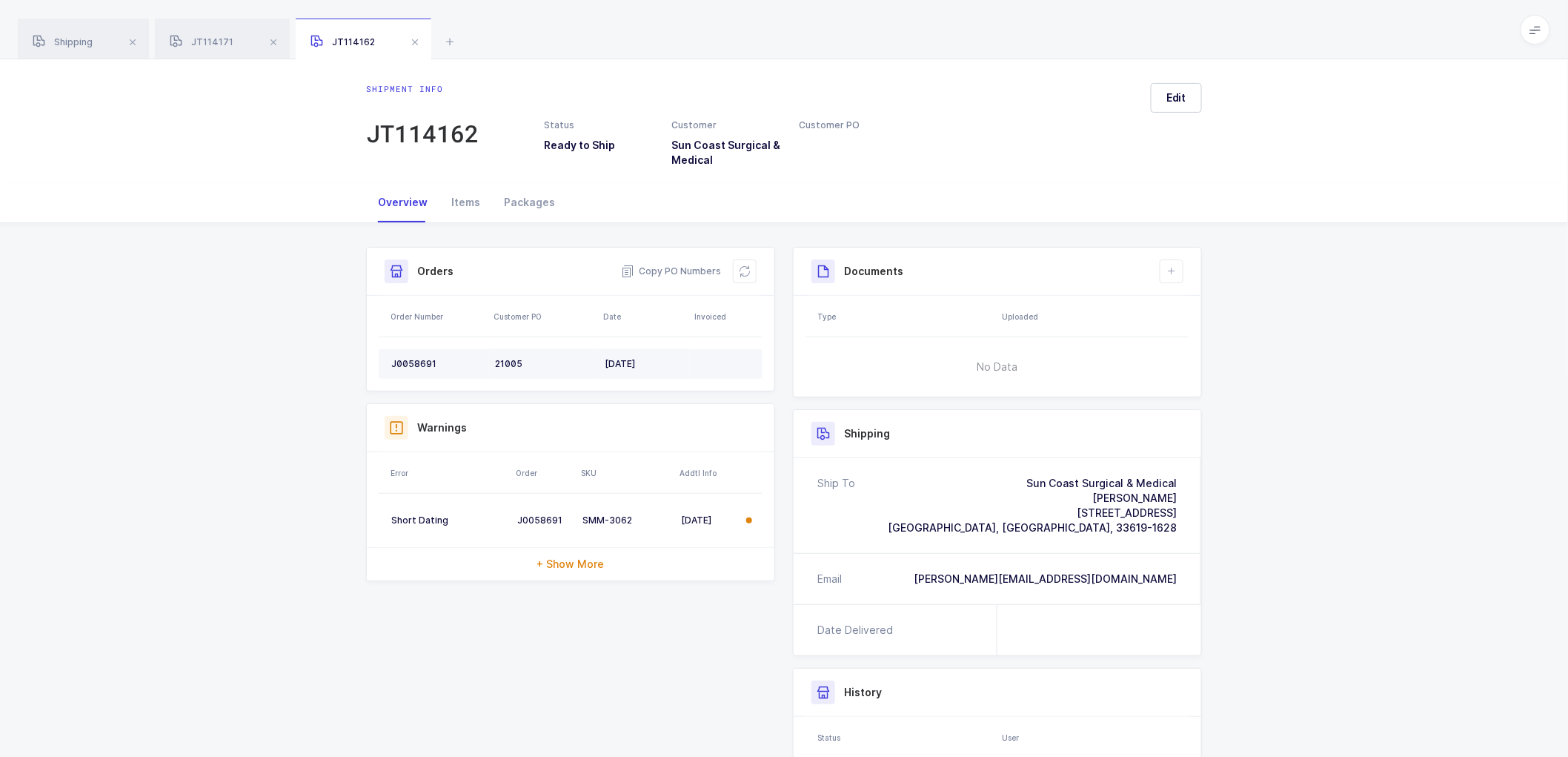
click at [412, 356] on td "J0058691" at bounding box center [433, 365] width 110 height 30
click at [412, 354] on td "J0058691" at bounding box center [433, 365] width 110 height 30
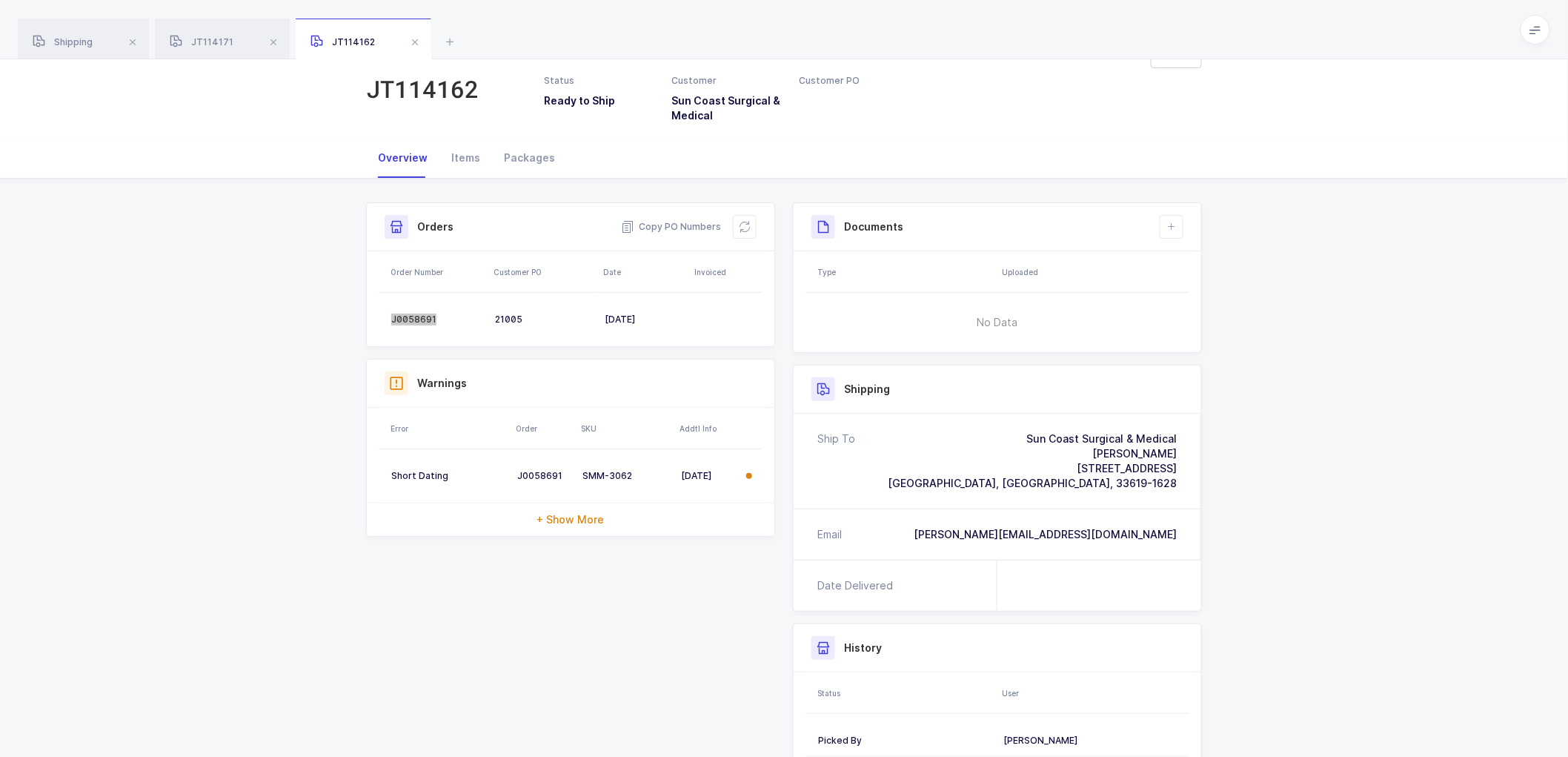
scroll to position [83, 0]
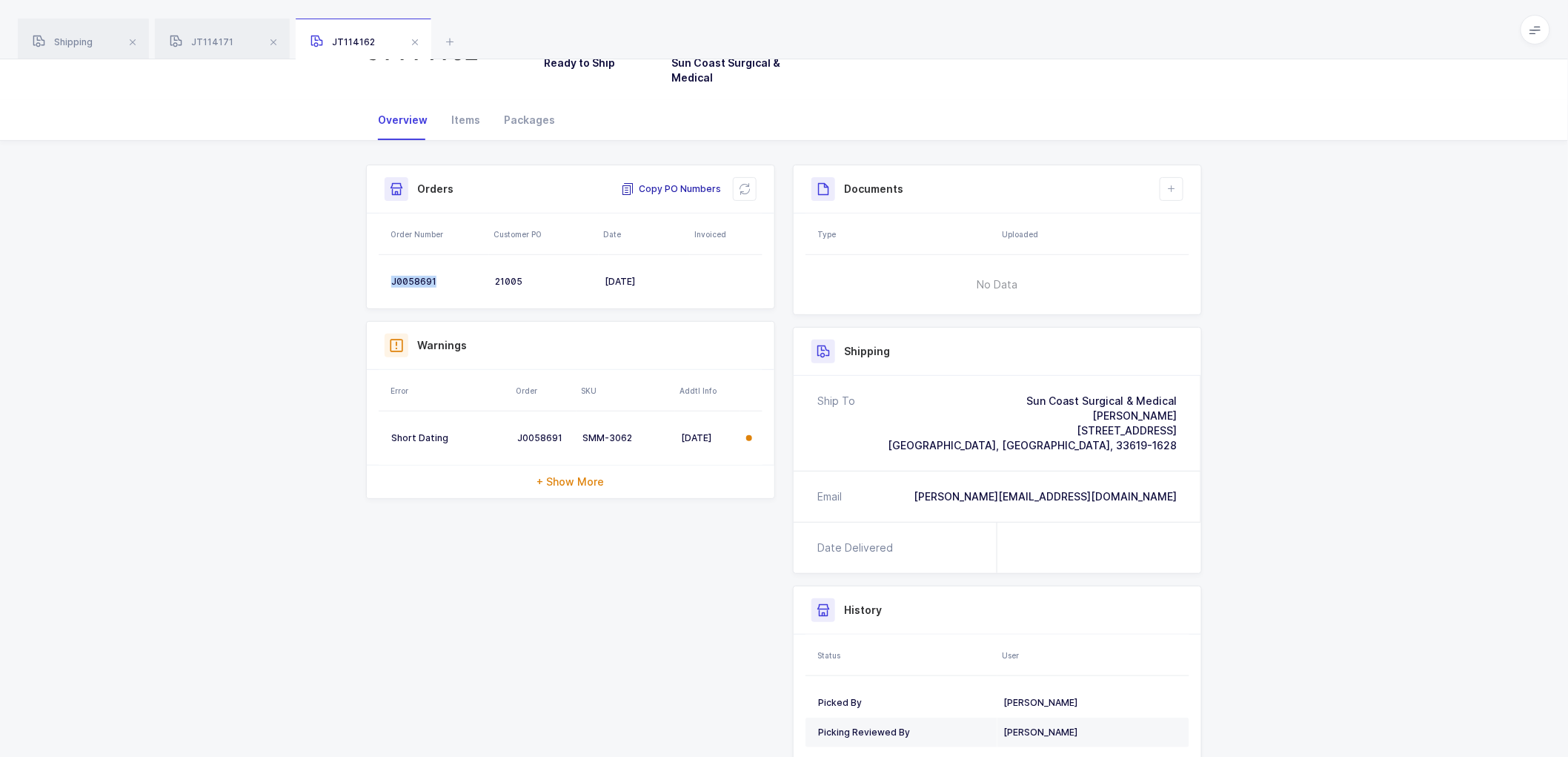
click at [656, 188] on span "Copy PO Numbers" at bounding box center [670, 189] width 100 height 15
click at [529, 119] on div "Packages" at bounding box center [529, 119] width 75 height 40
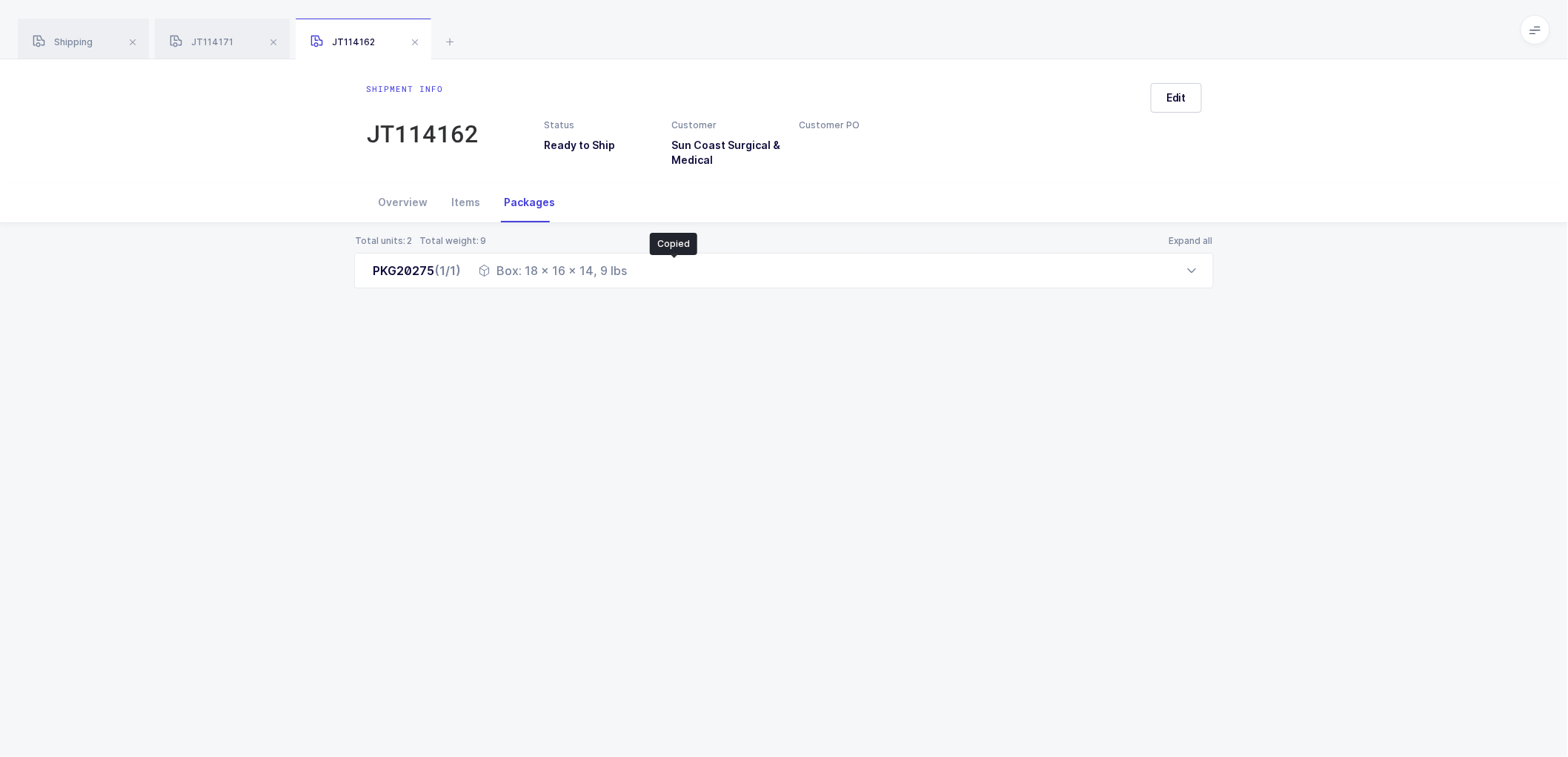
scroll to position [0, 0]
click at [404, 206] on div "Overview" at bounding box center [409, 202] width 73 height 40
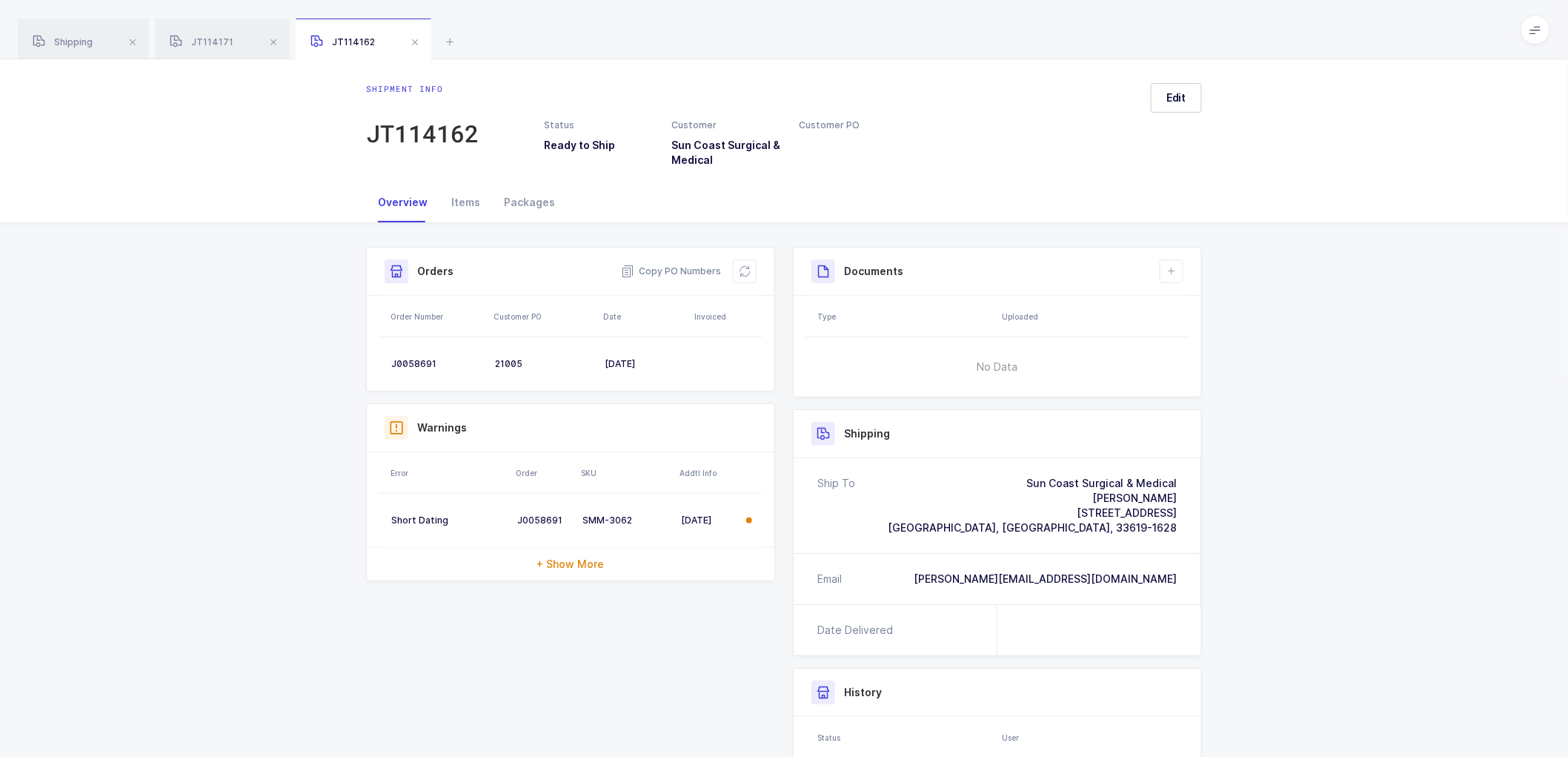
click at [745, 266] on icon at bounding box center [745, 272] width 12 height 12
drag, startPoint x: 1174, startPoint y: 270, endPoint x: 1183, endPoint y: 275, distance: 10.3
click at [1174, 269] on icon at bounding box center [1172, 272] width 12 height 12
drag, startPoint x: 1201, startPoint y: 304, endPoint x: 1217, endPoint y: 272, distance: 35.8
click at [1202, 304] on li "Create Document" at bounding box center [1222, 314] width 110 height 24
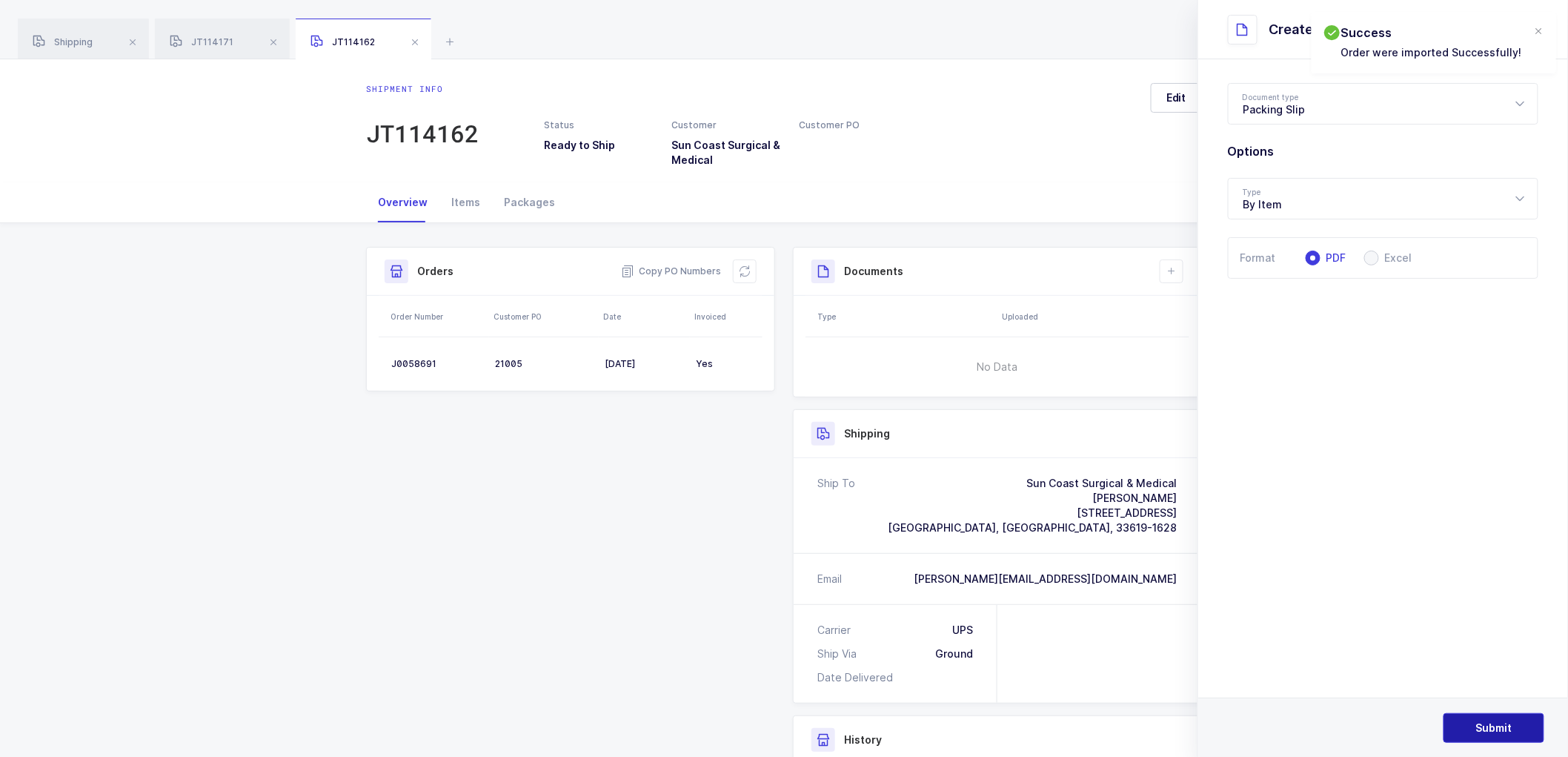
click at [1506, 725] on span "Submit" at bounding box center [1495, 728] width 36 height 15
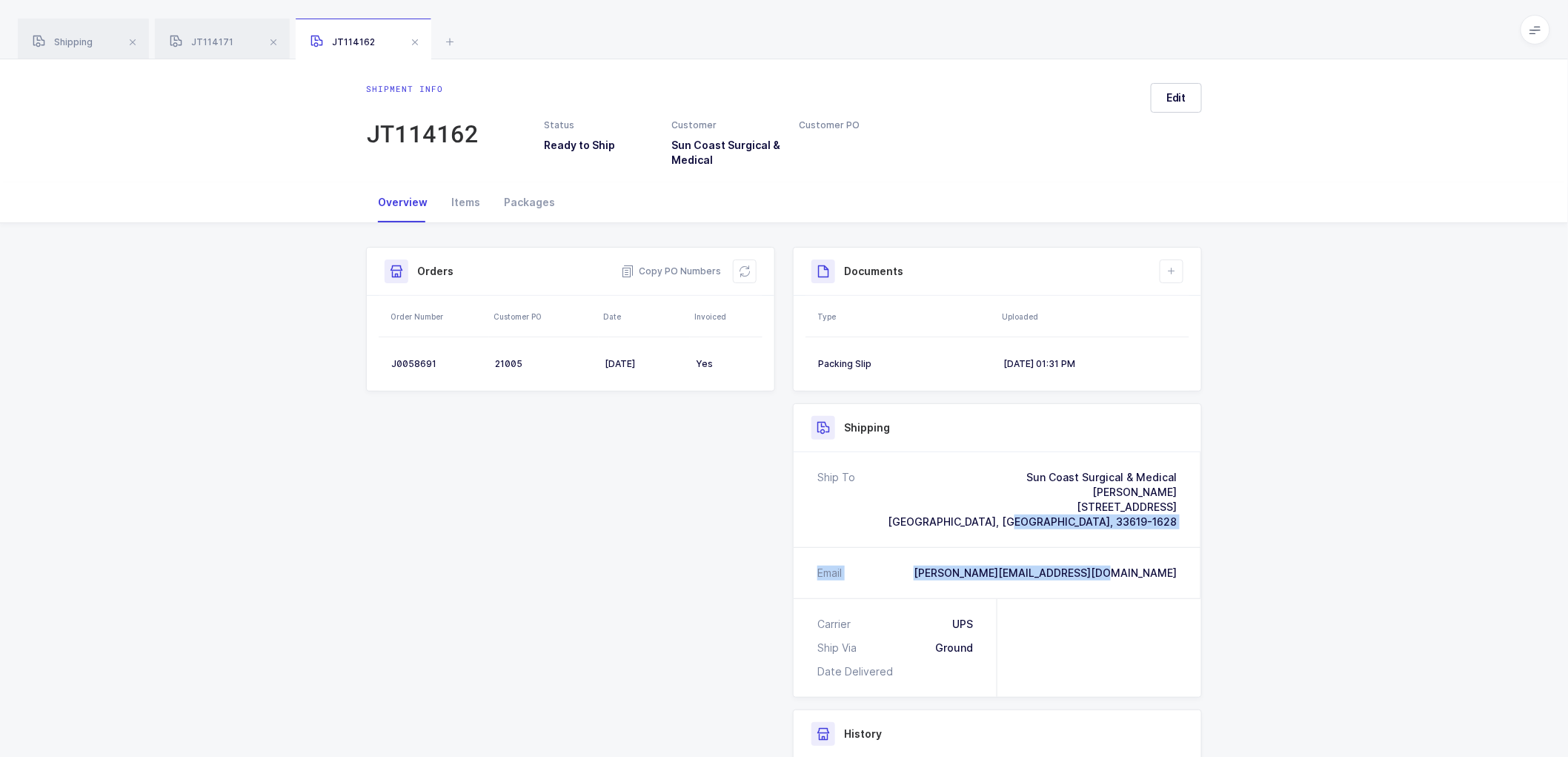
click at [1273, 532] on div "Shipment Info Shipment Number JT114162 Status Ready to Ship Customer Sun Coast …" at bounding box center [784, 609] width 1568 height 772
click at [1164, 93] on button "Edit" at bounding box center [1177, 98] width 51 height 30
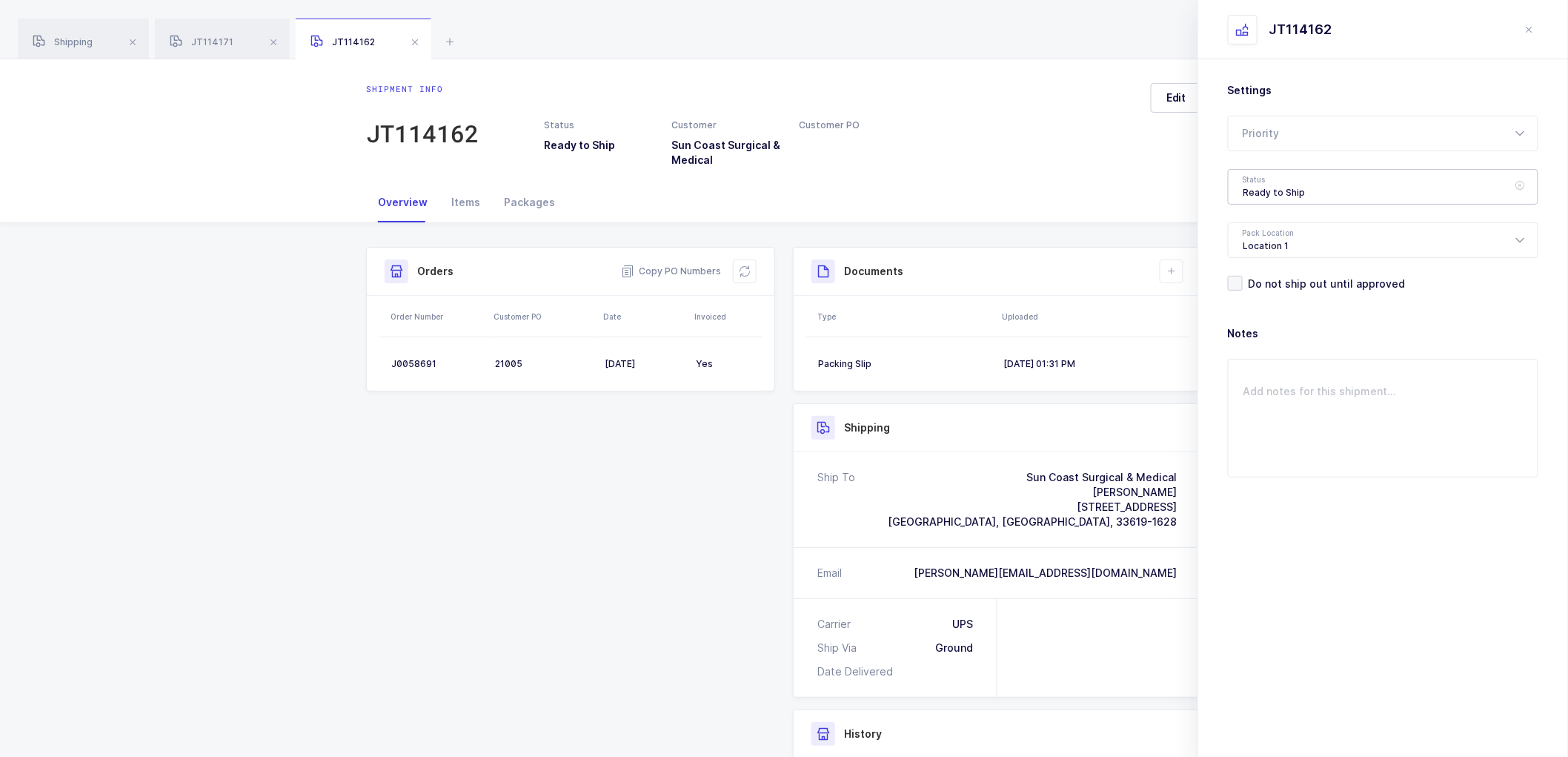
click at [1269, 181] on div "Ready to Ship" at bounding box center [1384, 186] width 310 height 35
click at [1270, 292] on li "Shipped" at bounding box center [1390, 301] width 310 height 24
type input "Shipped"
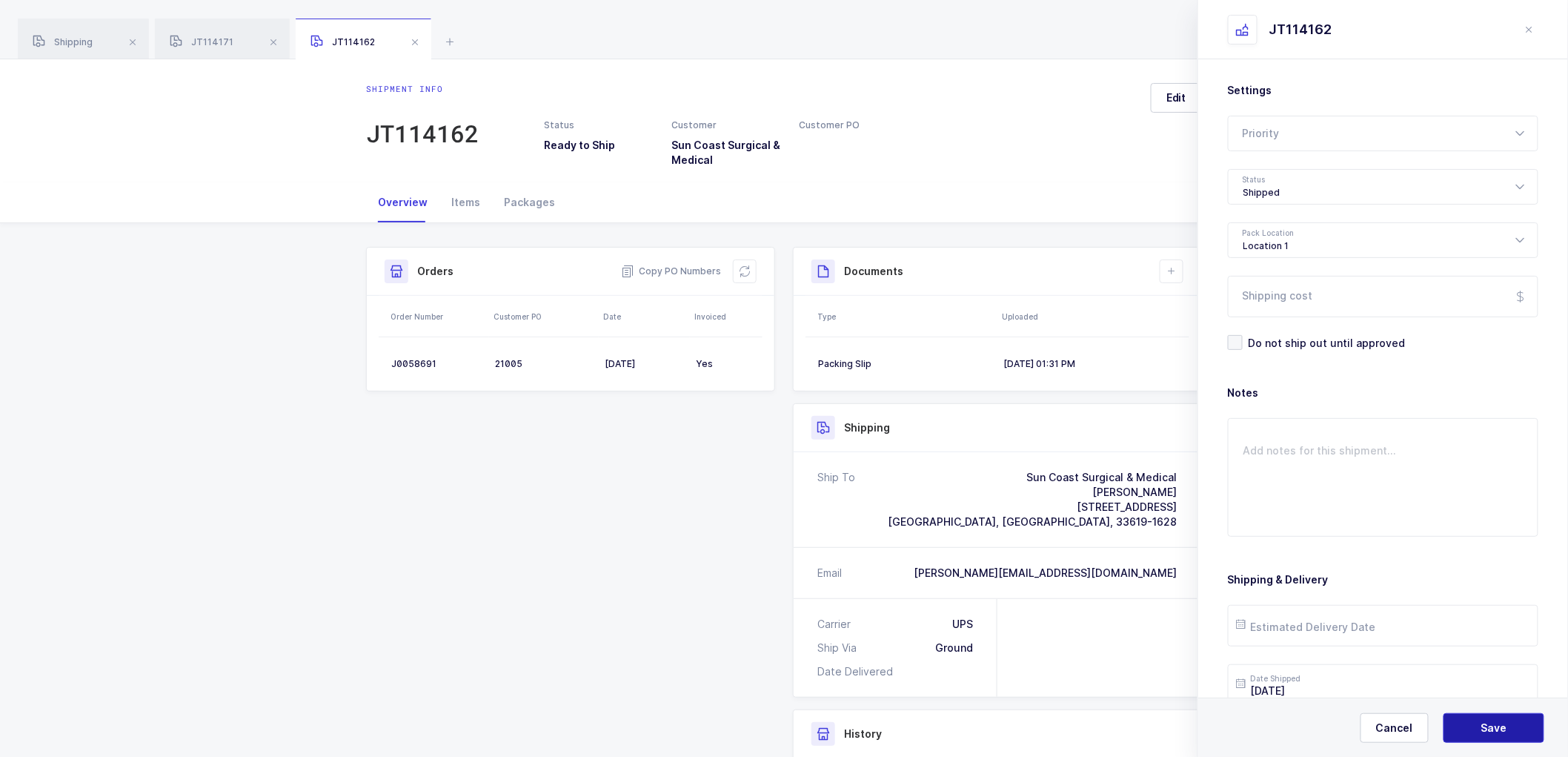
click at [1486, 733] on span "Save" at bounding box center [1495, 728] width 26 height 15
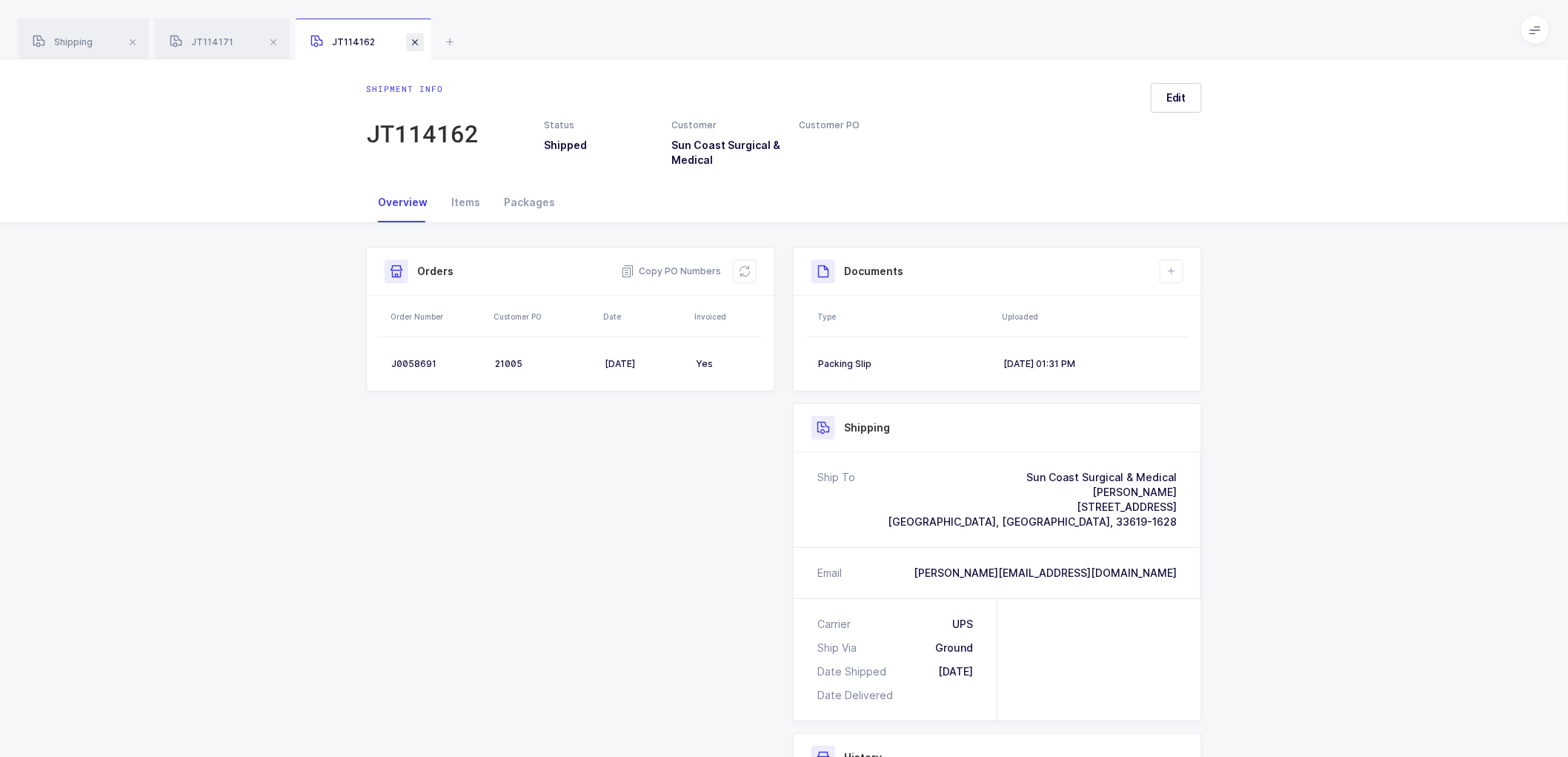
click at [412, 40] on span at bounding box center [415, 42] width 18 height 18
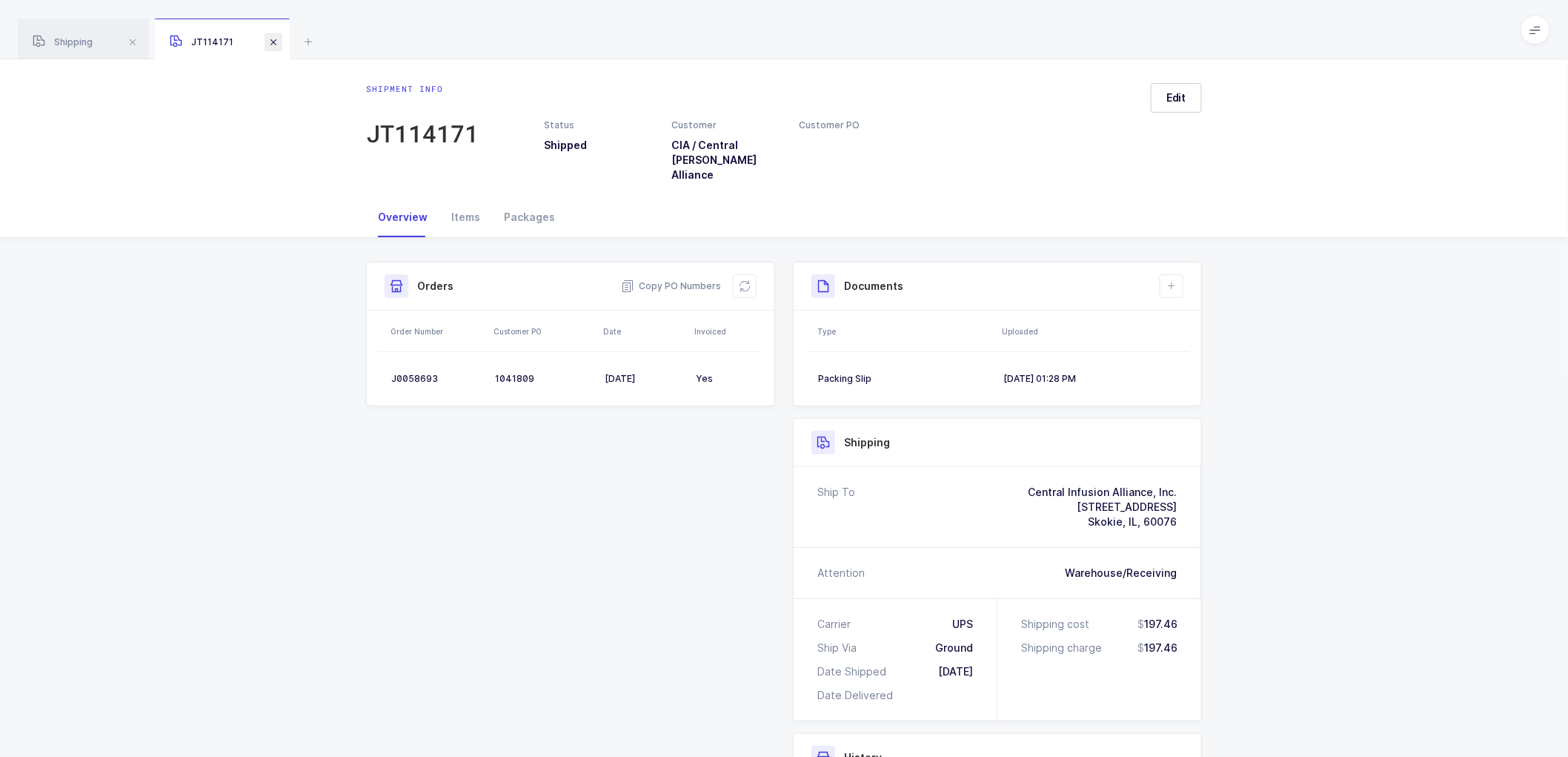
click at [267, 41] on span at bounding box center [274, 42] width 18 height 18
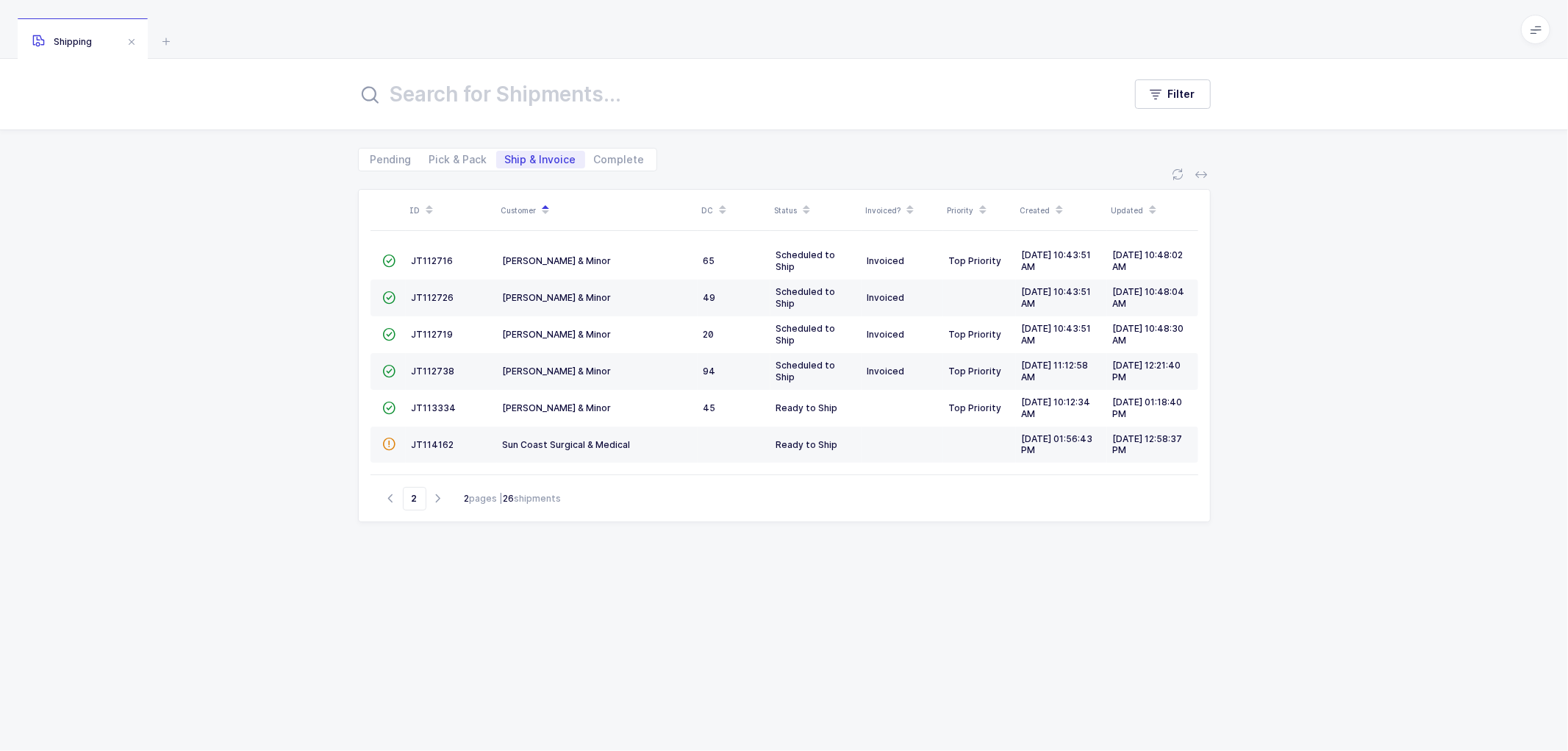
click at [79, 44] on span "Shipping" at bounding box center [62, 41] width 60 height 11
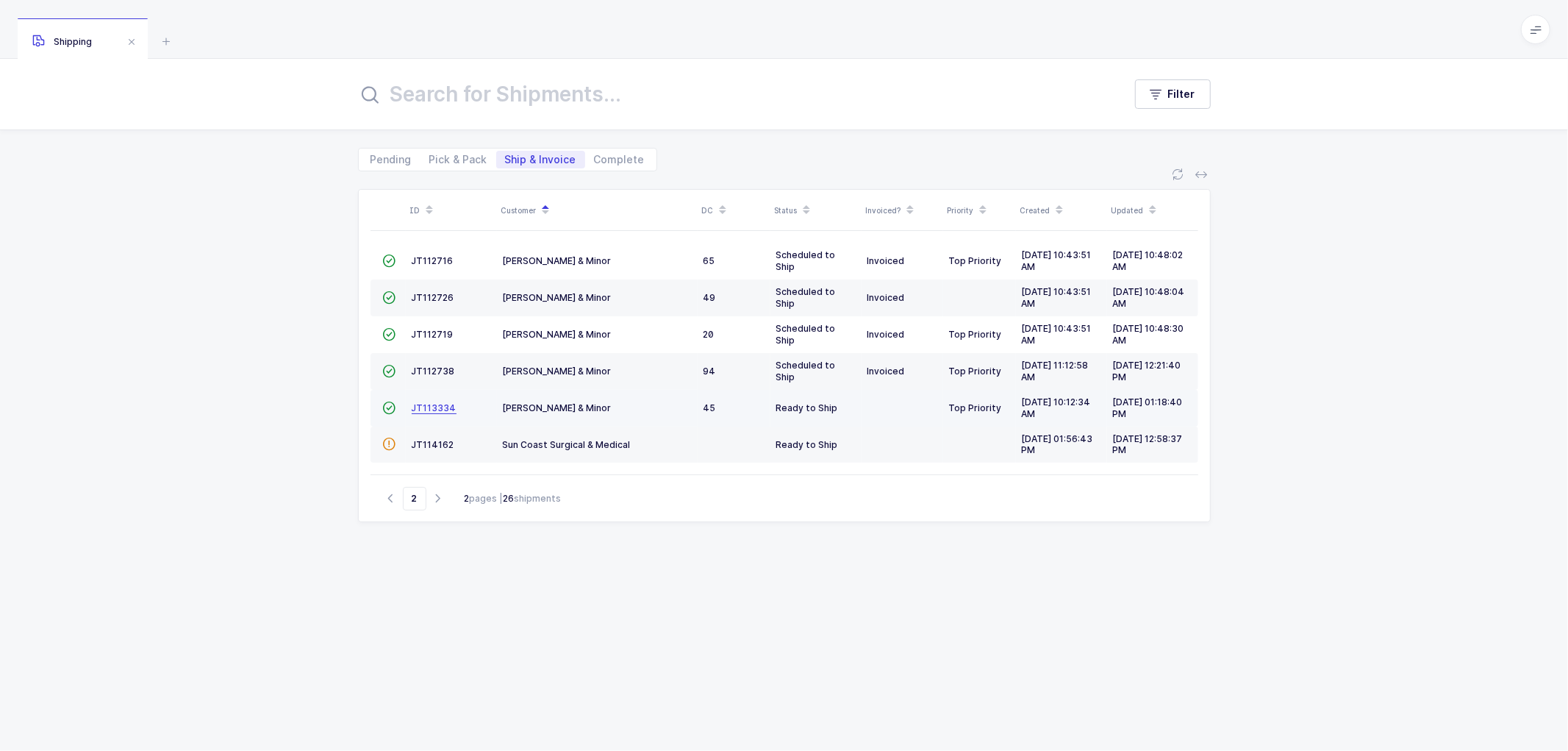
click at [426, 403] on span "JT113334" at bounding box center [434, 408] width 45 height 11
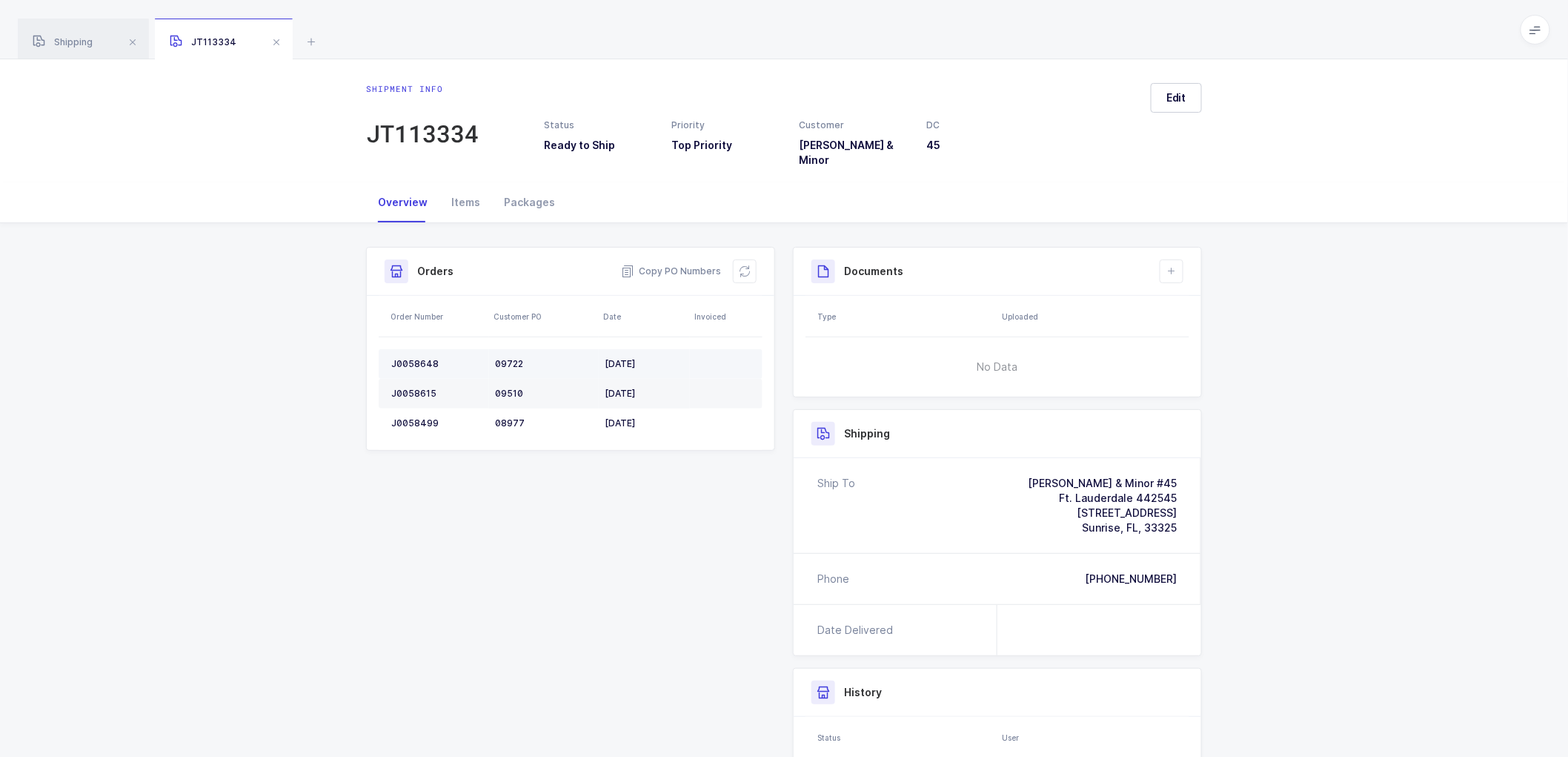
click at [414, 350] on td "J0058648" at bounding box center [433, 365] width 110 height 30
click at [414, 358] on div "J0058648" at bounding box center [437, 364] width 92 height 12
drag, startPoint x: 1186, startPoint y: 571, endPoint x: 1042, endPoint y: 451, distance: 187.4
click at [1042, 458] on div "Ship To [PERSON_NAME] & Minor #45 Ft. Lauderdale 442545 [STREET_ADDRESS] Phone …" at bounding box center [998, 531] width 408 height 146
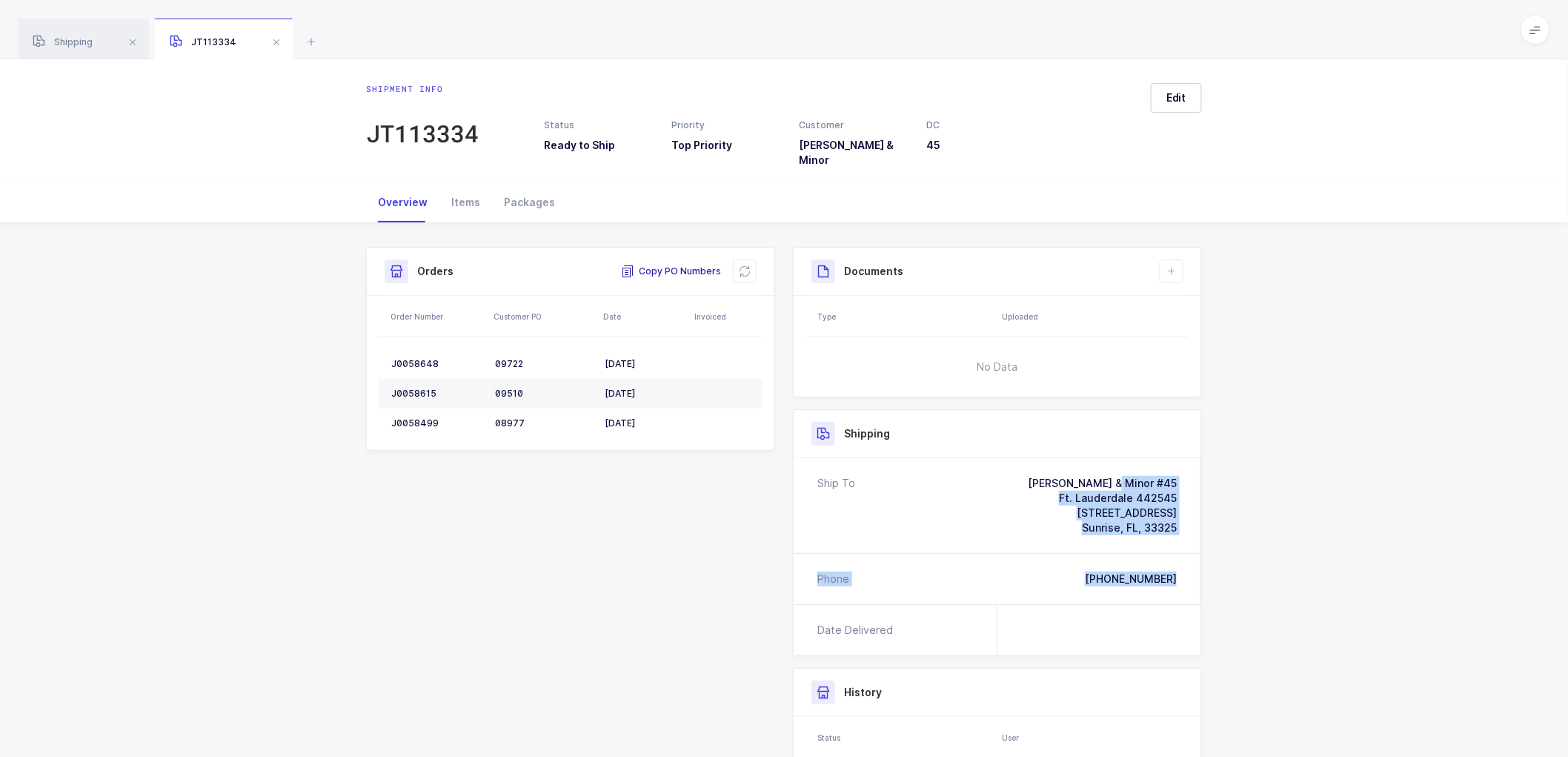
click at [671, 264] on span "Copy PO Numbers" at bounding box center [670, 272] width 100 height 15
click at [529, 191] on div "Packages" at bounding box center [529, 202] width 75 height 40
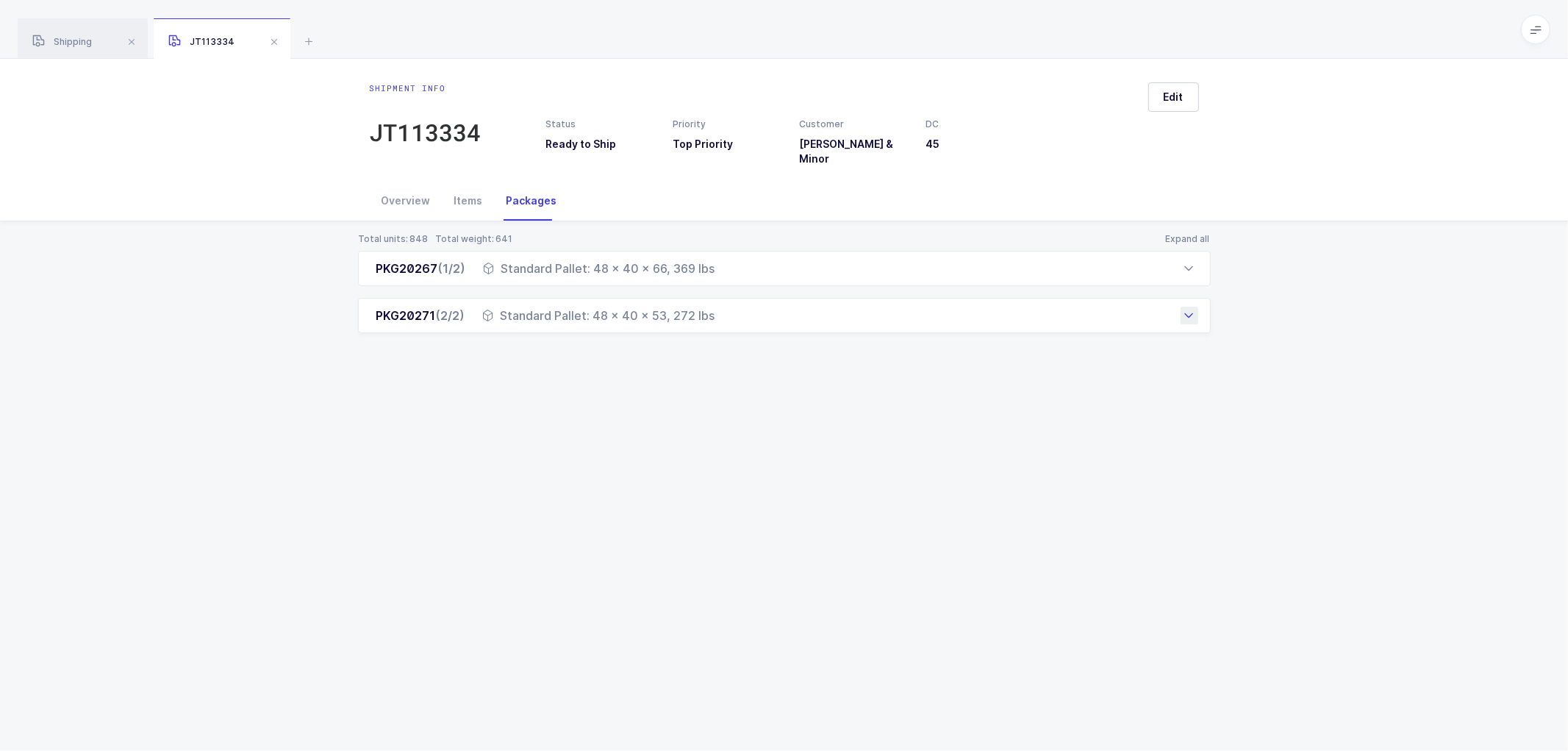
drag, startPoint x: 372, startPoint y: 252, endPoint x: 737, endPoint y: 319, distance: 371.1
click at [737, 319] on div "PKG20267 (1/2) Standard Pallet: 48 x 40 x 66, 369 lbs Order Number Customer PO …" at bounding box center [784, 292] width 853 height 83
